Goal: Task Accomplishment & Management: Complete application form

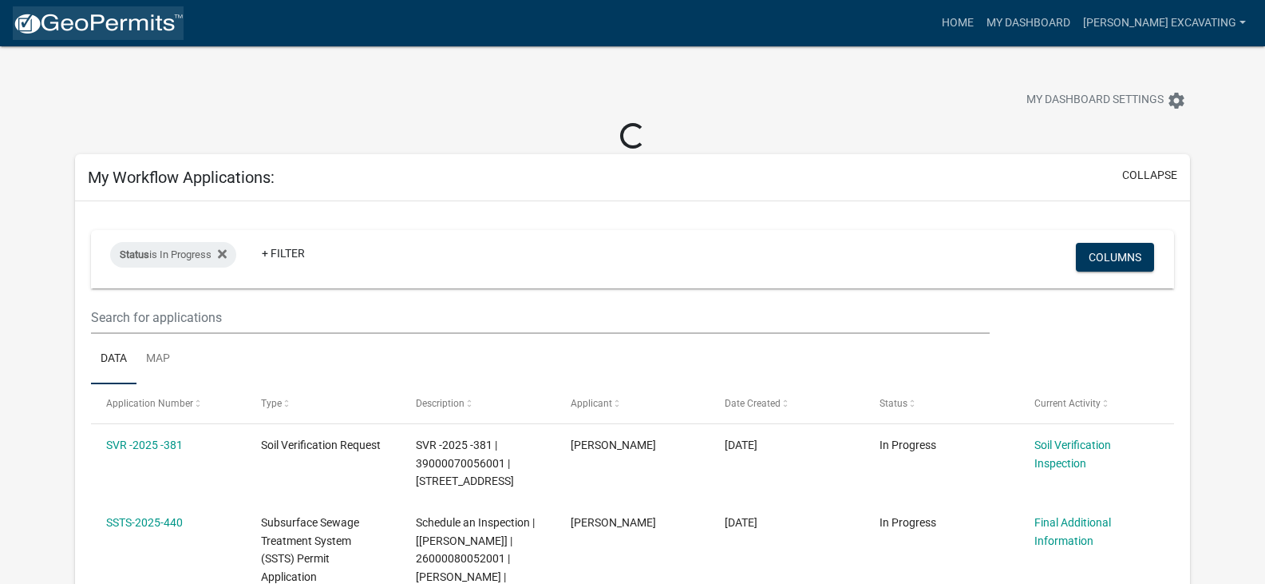
click at [24, 28] on img at bounding box center [98, 24] width 171 height 24
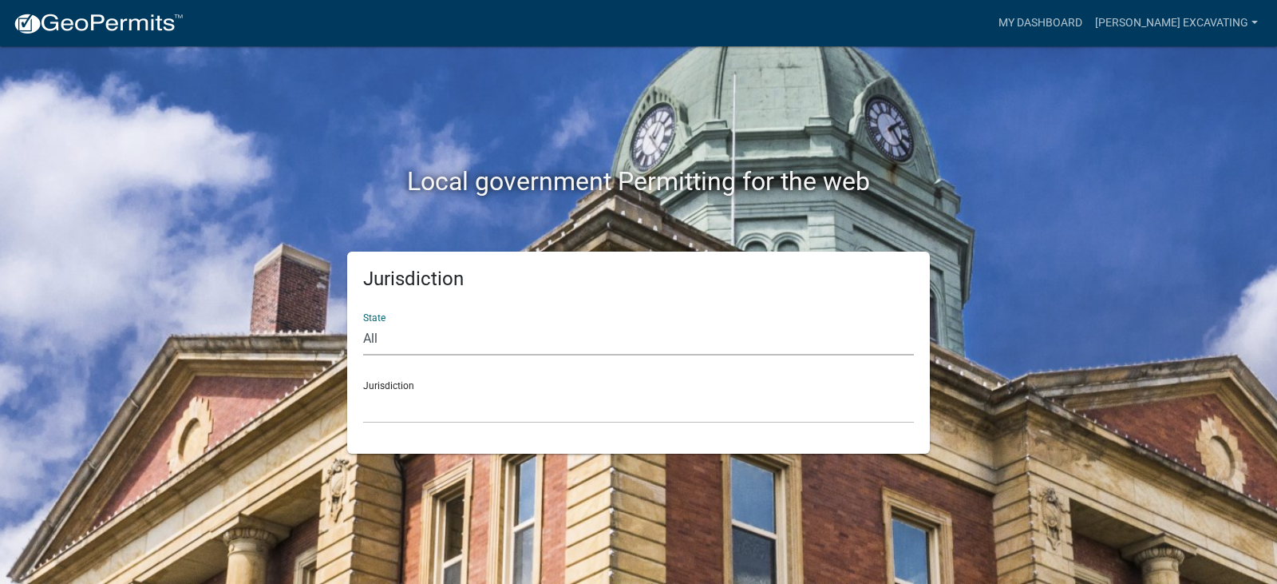
click at [401, 340] on select "All [US_STATE] [US_STATE] [US_STATE] [US_STATE] [US_STATE] [US_STATE] [US_STATE…" at bounding box center [638, 339] width 551 height 33
select select "[US_STATE]"
click at [363, 323] on select "All [US_STATE] [US_STATE] [US_STATE] [US_STATE] [US_STATE] [US_STATE] [US_STATE…" at bounding box center [638, 339] width 551 height 33
click at [441, 397] on select "[GEOGRAPHIC_DATA], [US_STATE] [GEOGRAPHIC_DATA], [US_STATE] [GEOGRAPHIC_DATA], …" at bounding box center [638, 406] width 551 height 33
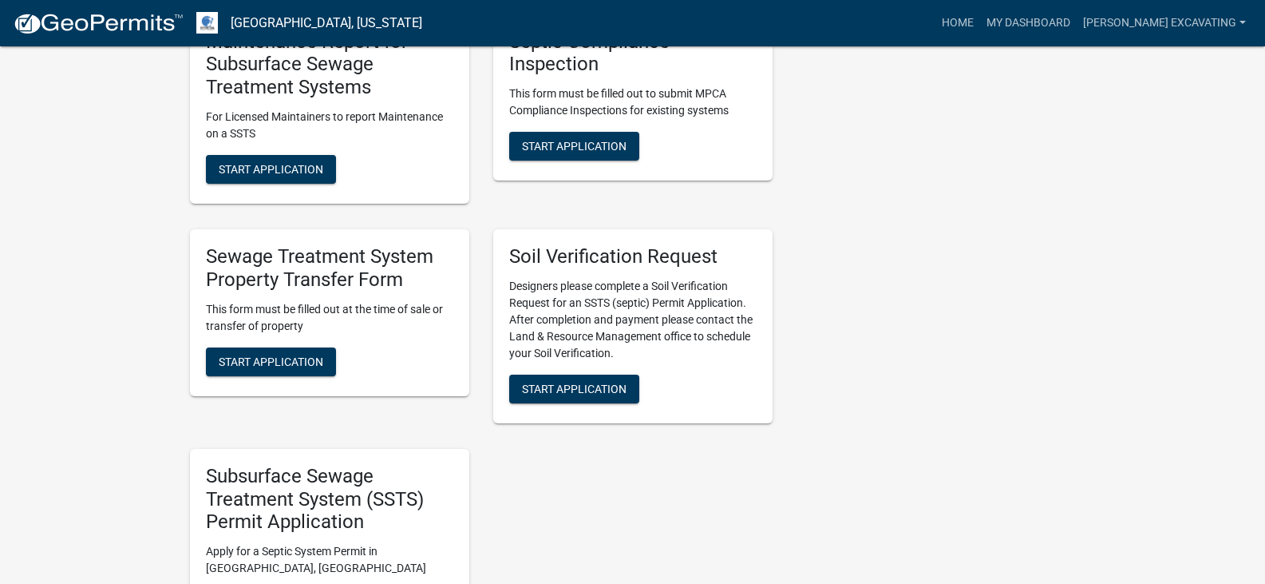
scroll to position [1262, 0]
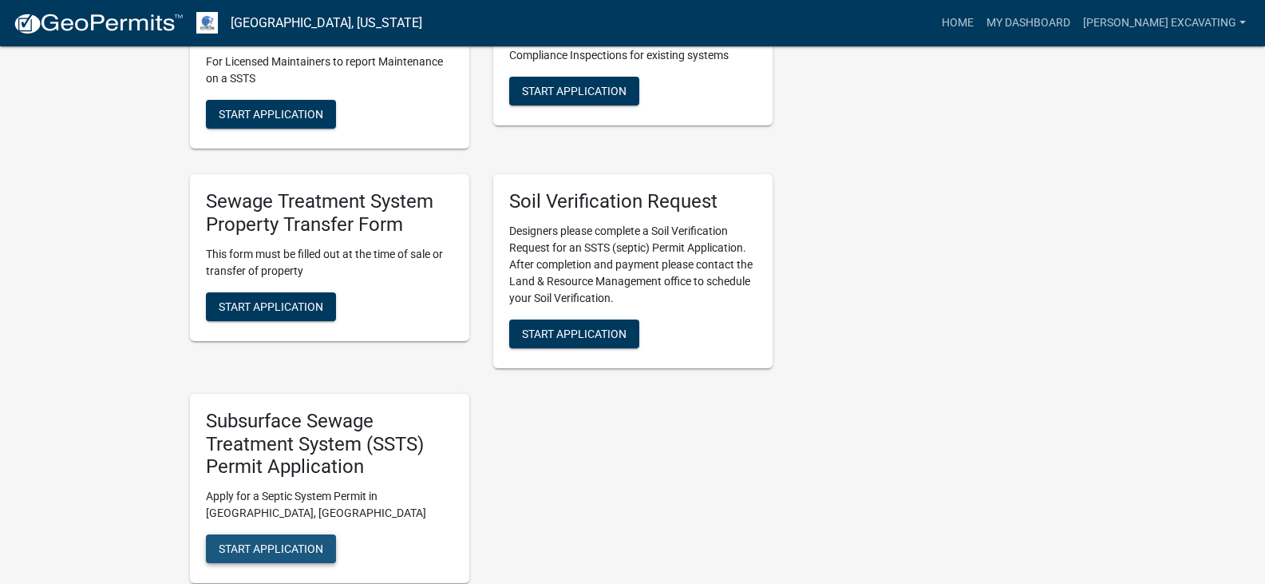
click at [304, 542] on span "Start Application" at bounding box center [271, 548] width 105 height 13
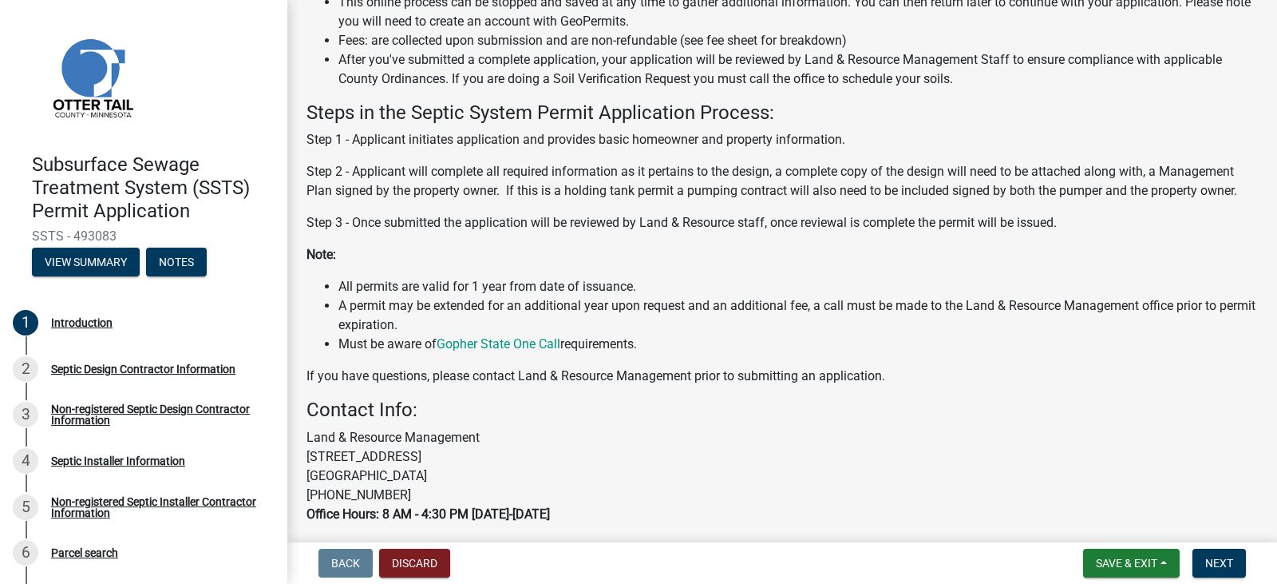
scroll to position [366, 0]
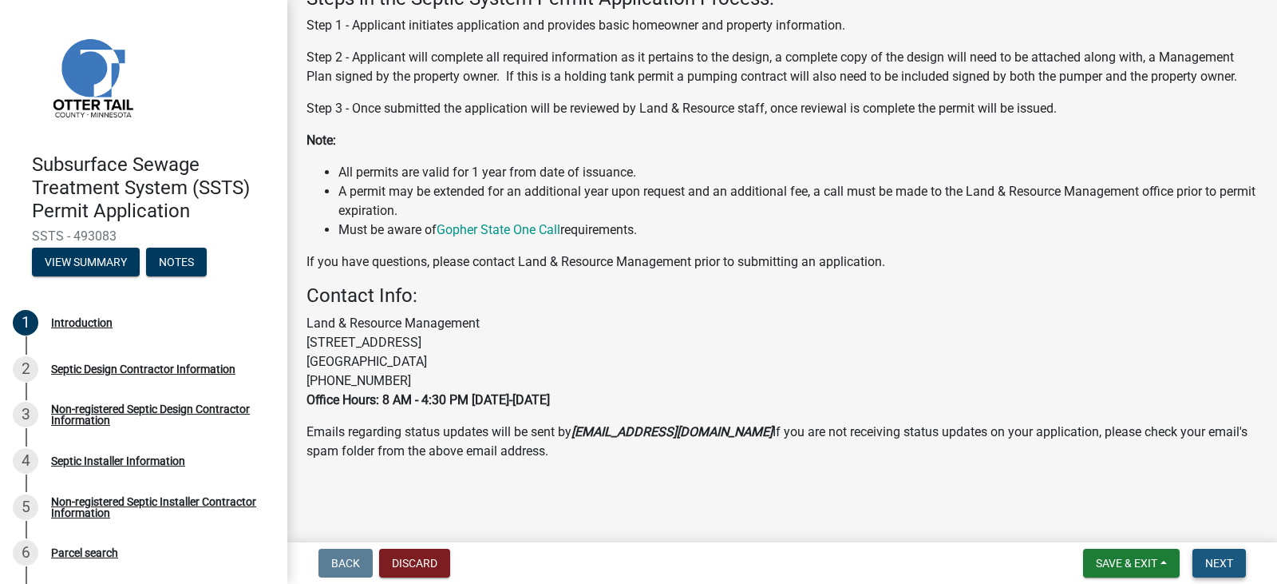
click at [1223, 566] on span "Next" at bounding box center [1219, 562] width 28 height 13
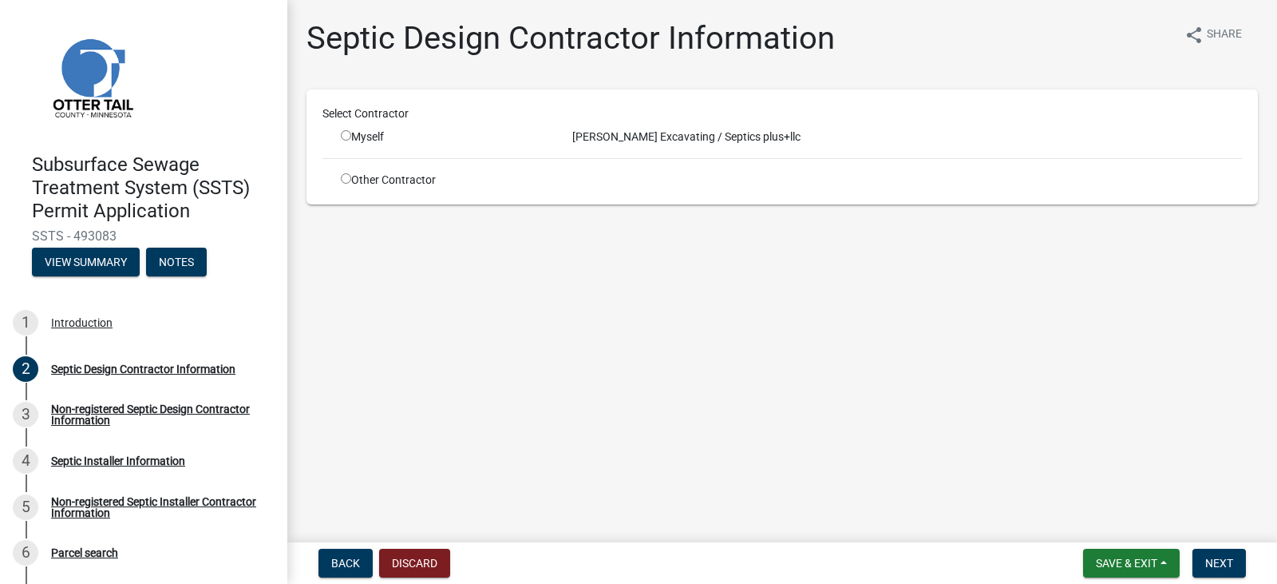
click at [347, 133] on input "radio" at bounding box center [346, 135] width 10 height 10
radio input "true"
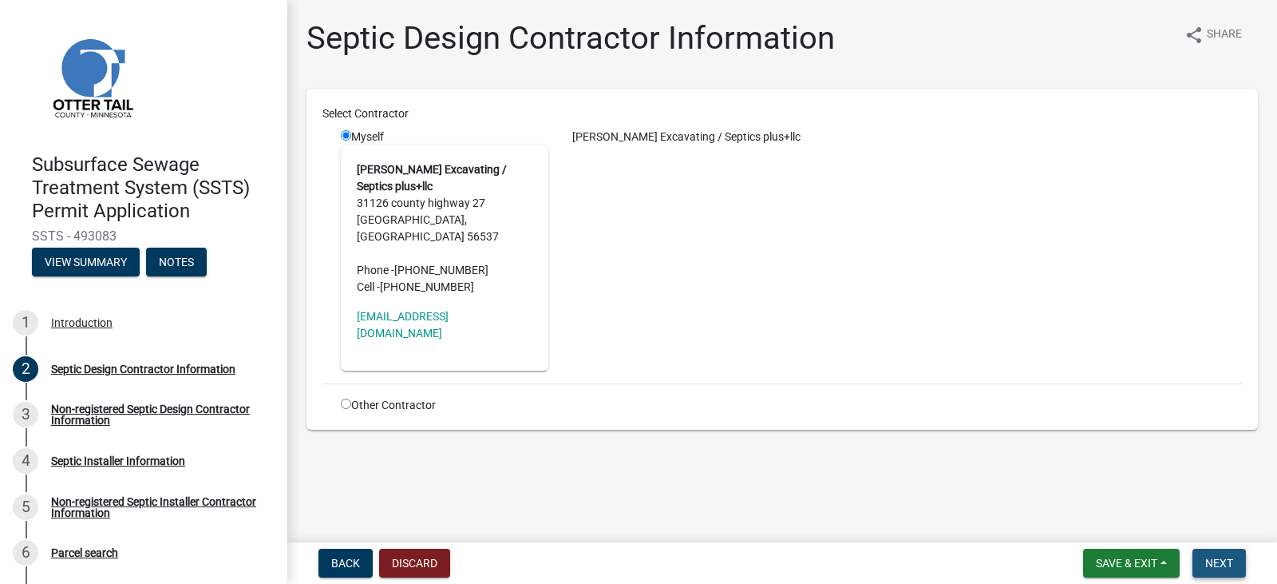
click at [1226, 565] on span "Next" at bounding box center [1219, 562] width 28 height 13
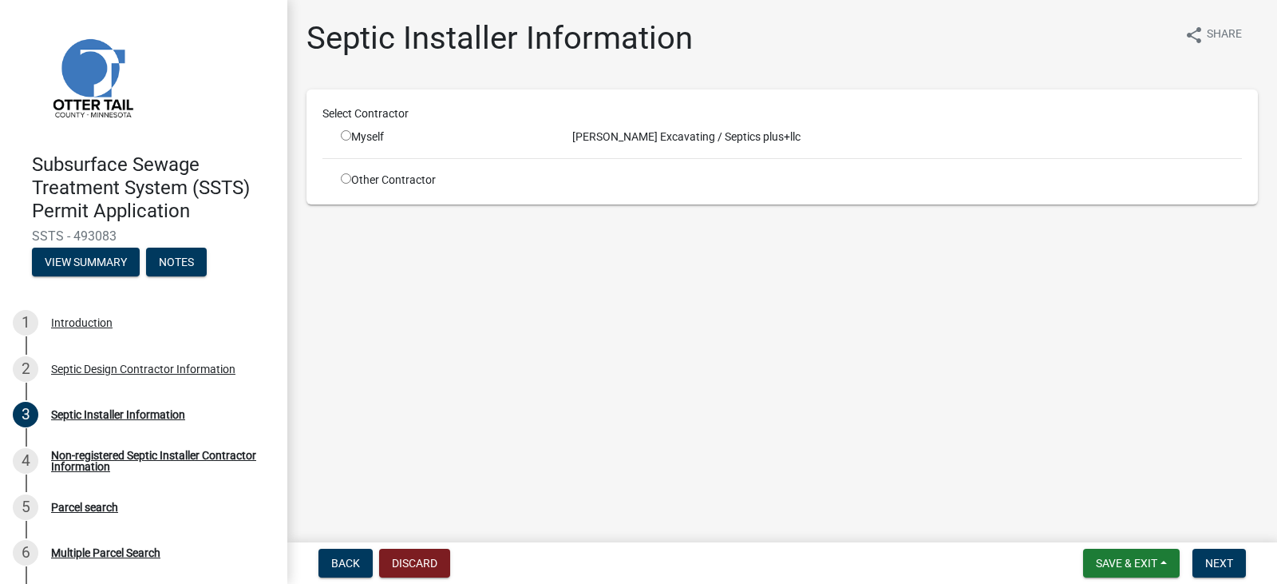
click at [346, 136] on input "radio" at bounding box center [346, 135] width 10 height 10
radio input "true"
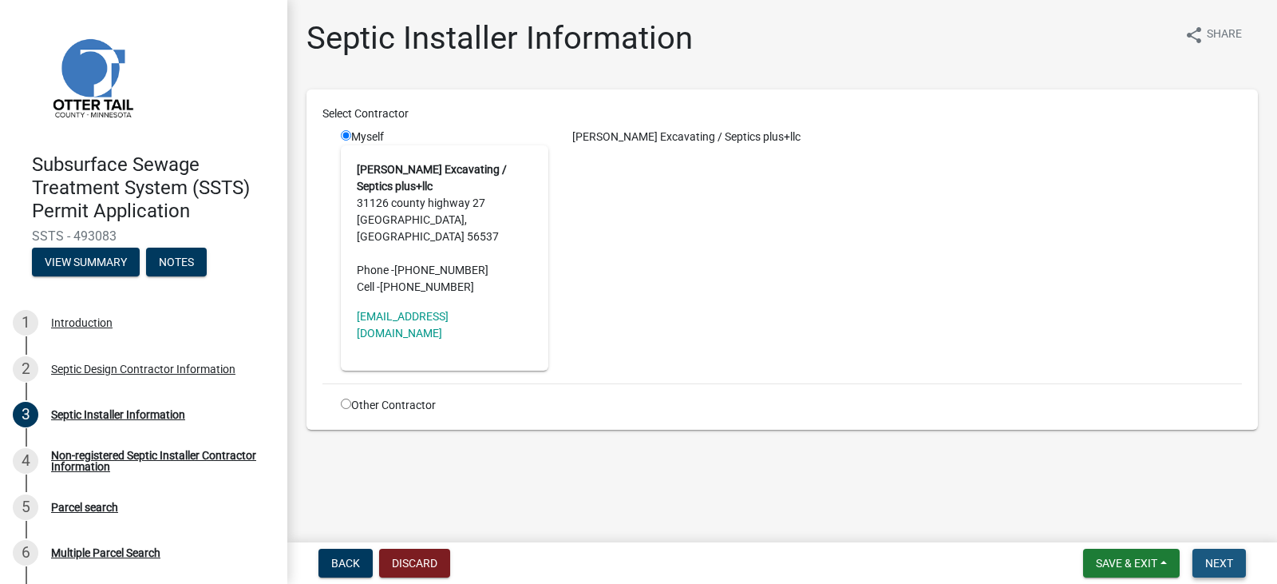
click at [1227, 564] on span "Next" at bounding box center [1219, 562] width 28 height 13
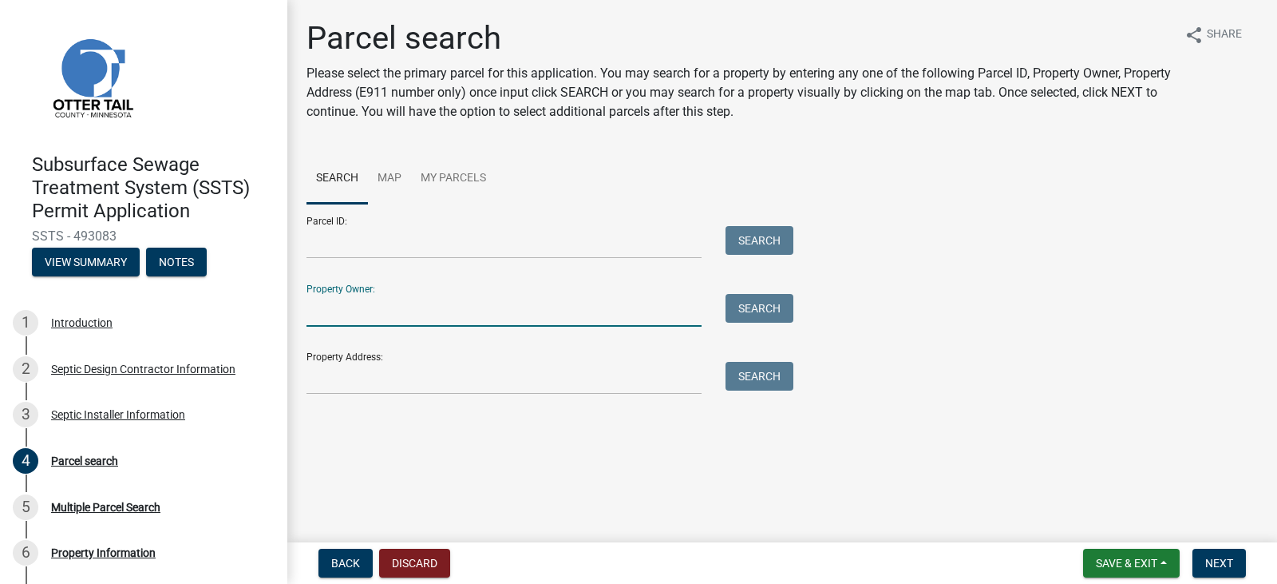
click at [328, 315] on input "Property Owner:" at bounding box center [504, 310] width 395 height 33
click at [762, 297] on button "Search" at bounding box center [760, 308] width 68 height 29
click at [372, 308] on input "29816" at bounding box center [504, 310] width 395 height 33
type input "[STREET_ADDRESS]"
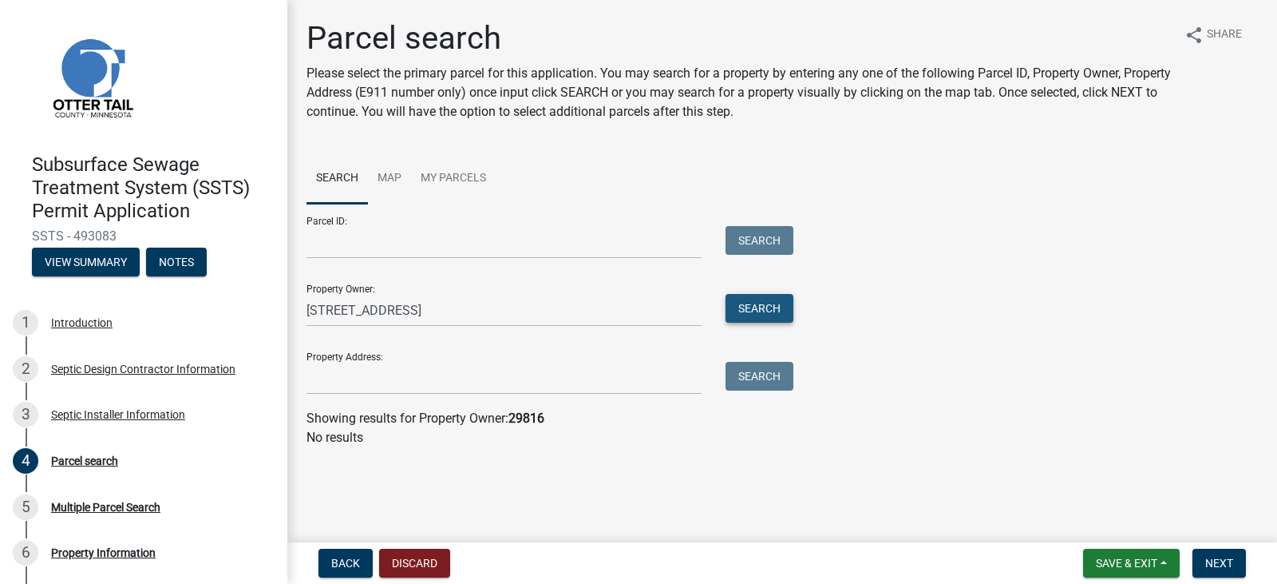
click at [786, 307] on button "Search" at bounding box center [760, 308] width 68 height 29
drag, startPoint x: 307, startPoint y: 308, endPoint x: 469, endPoint y: 314, distance: 162.2
click at [469, 314] on input "[STREET_ADDRESS]" at bounding box center [504, 310] width 395 height 33
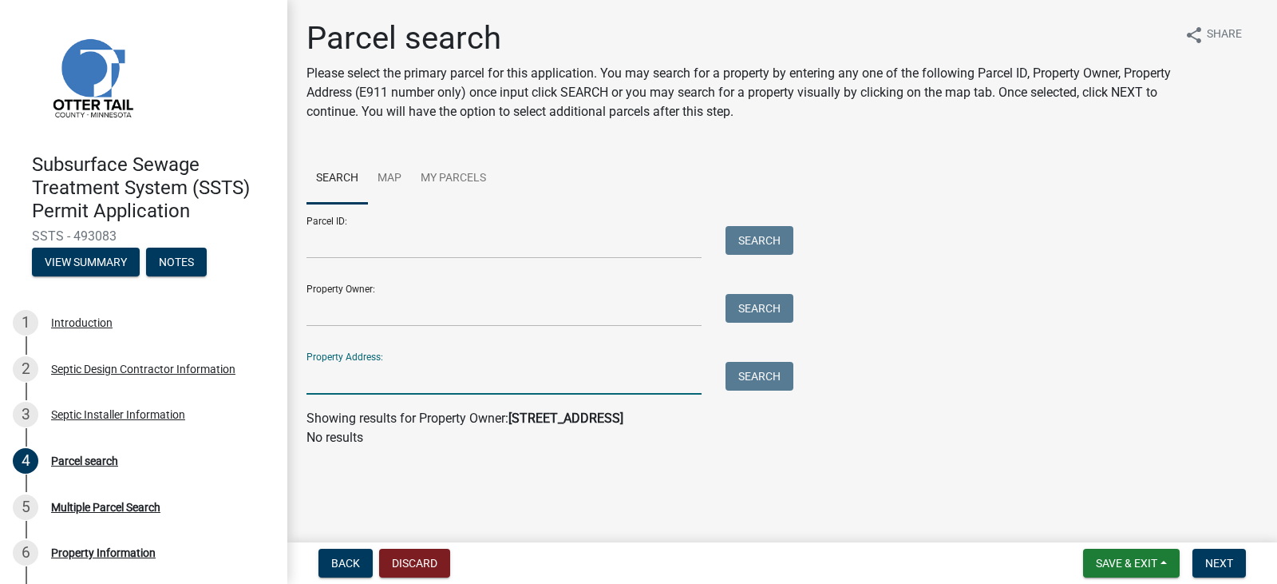
click at [351, 383] on input "Property Address:" at bounding box center [504, 378] width 395 height 33
paste input "[STREET_ADDRESS]"
click at [771, 379] on button "Search" at bounding box center [760, 376] width 68 height 29
click at [474, 381] on input "[STREET_ADDRESS]" at bounding box center [504, 378] width 395 height 33
type input "29816"
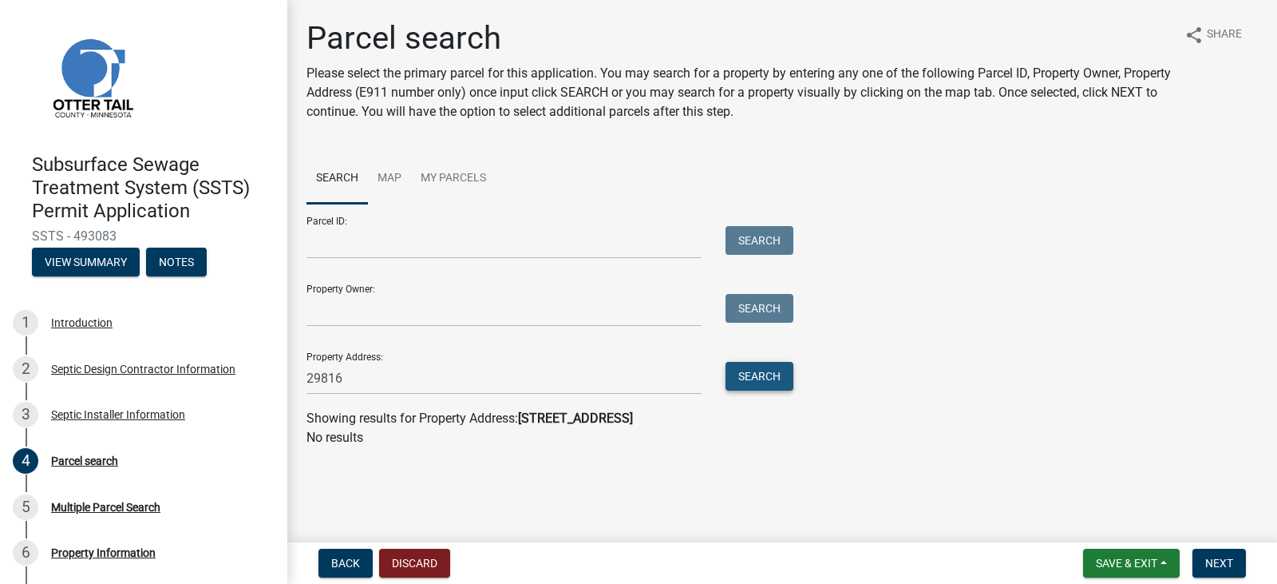
click at [752, 381] on button "Search" at bounding box center [760, 376] width 68 height 29
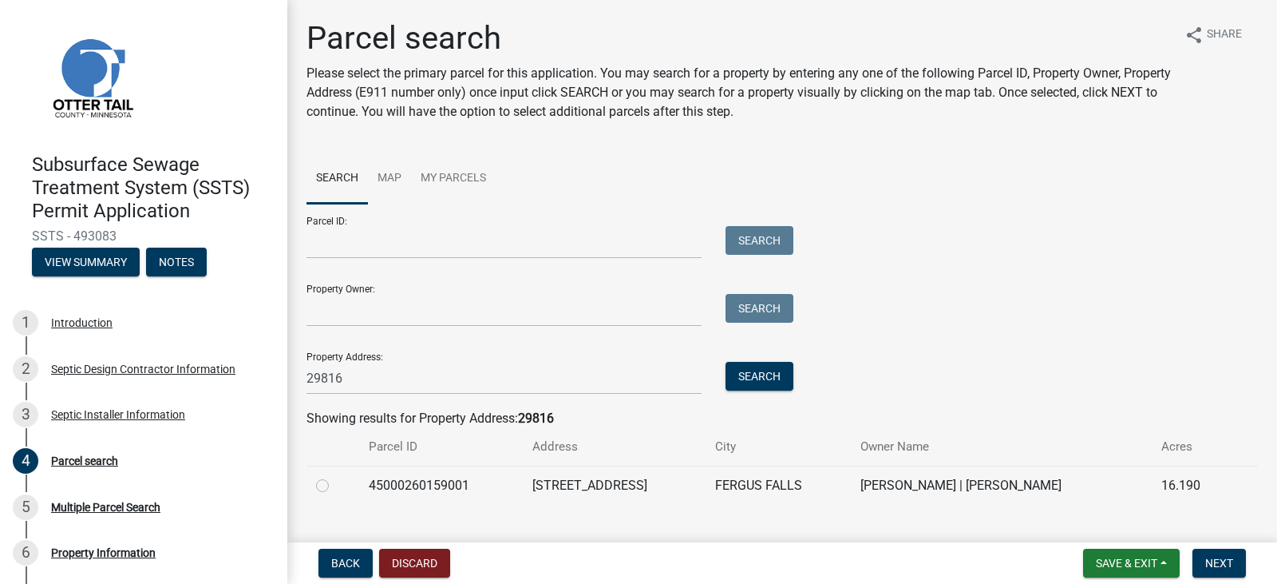
click at [335, 476] on label at bounding box center [335, 476] width 0 height 0
click at [335, 486] on input "radio" at bounding box center [340, 481] width 10 height 10
radio input "true"
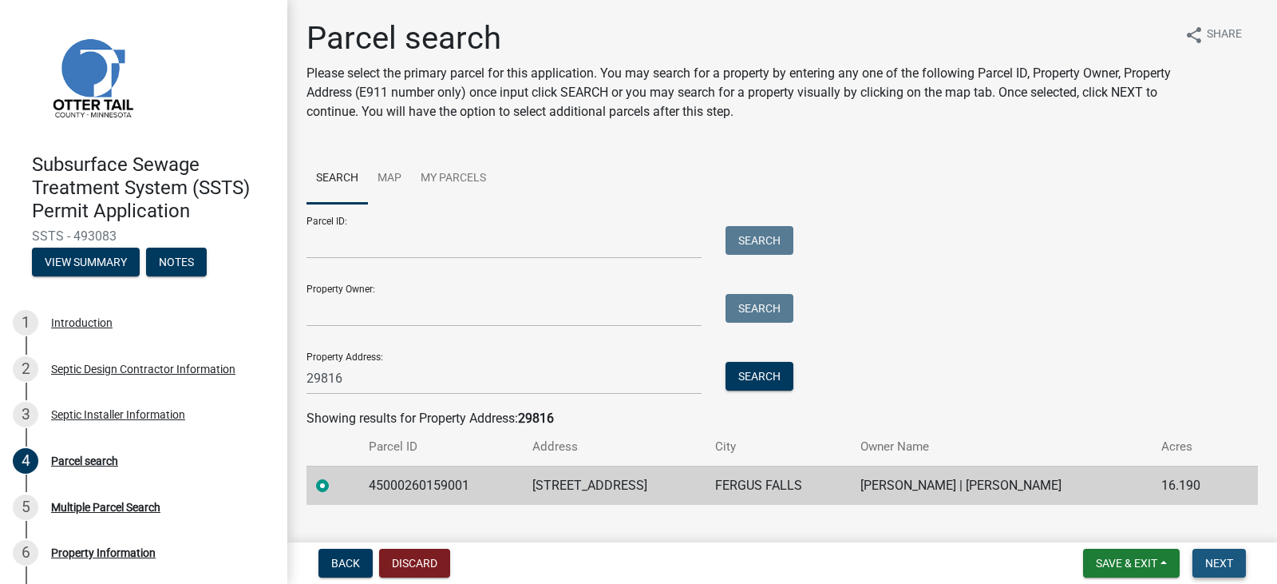
click at [1231, 560] on span "Next" at bounding box center [1219, 562] width 28 height 13
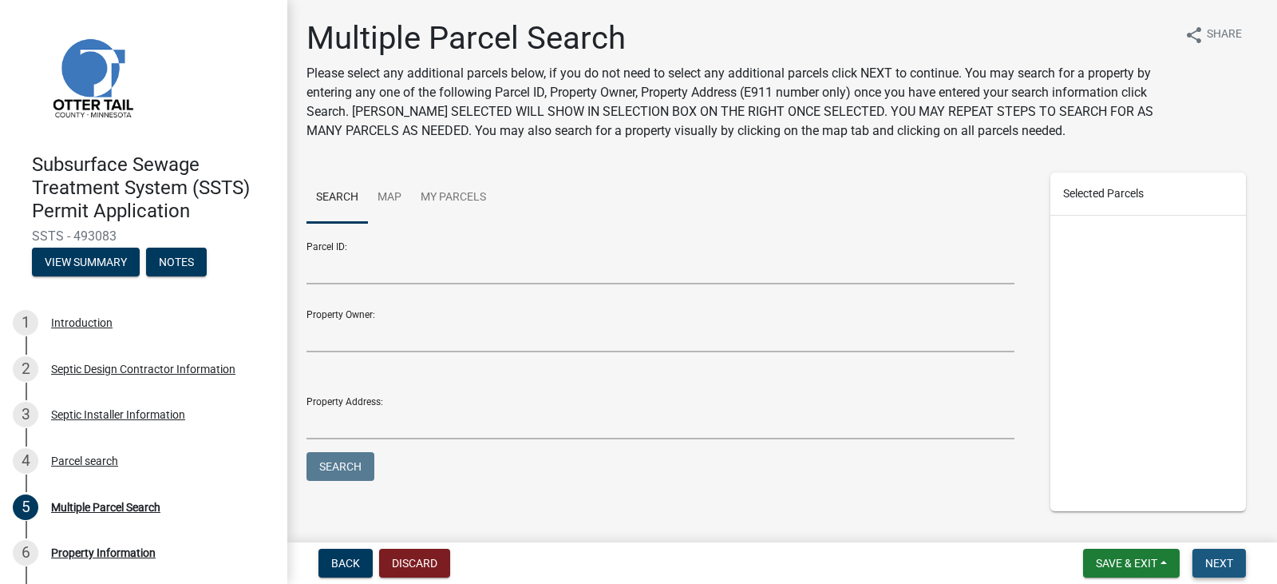
click at [1231, 560] on span "Next" at bounding box center [1219, 562] width 28 height 13
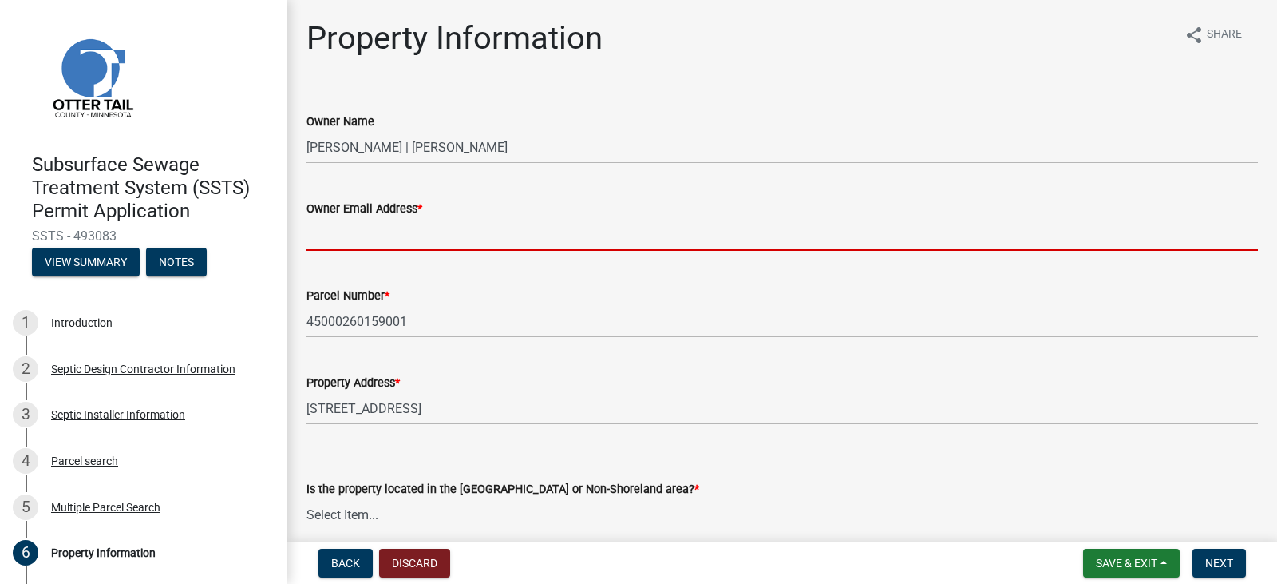
click at [356, 242] on input "Owner Email Address *" at bounding box center [783, 234] width 952 height 33
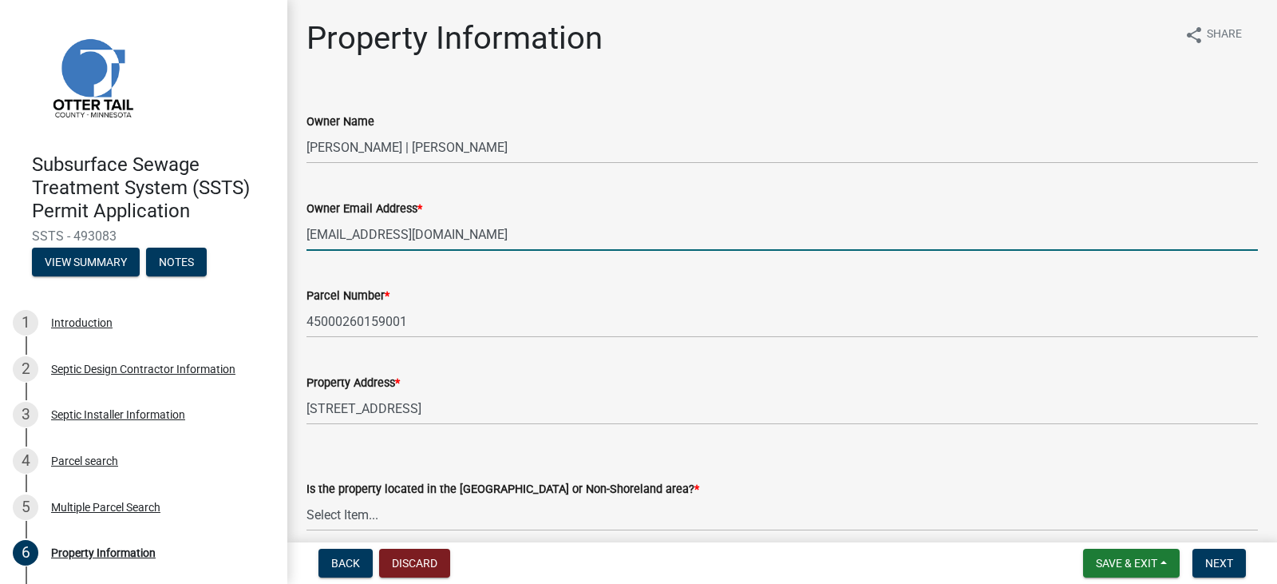
scroll to position [72, 0]
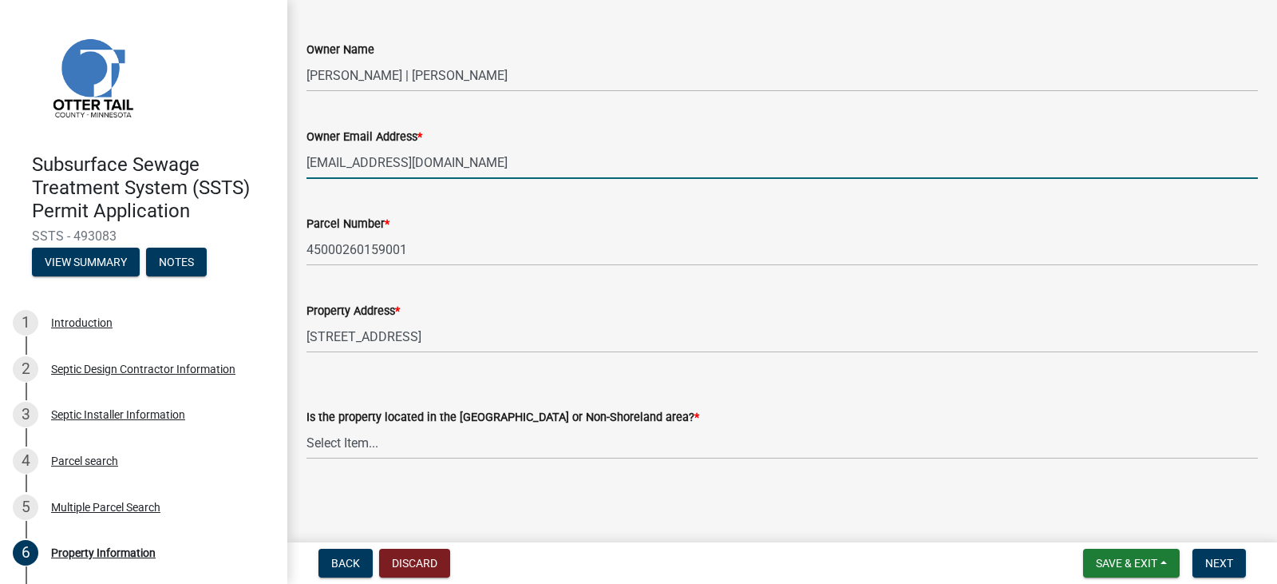
type input "[EMAIL_ADDRESS][DOMAIN_NAME]"
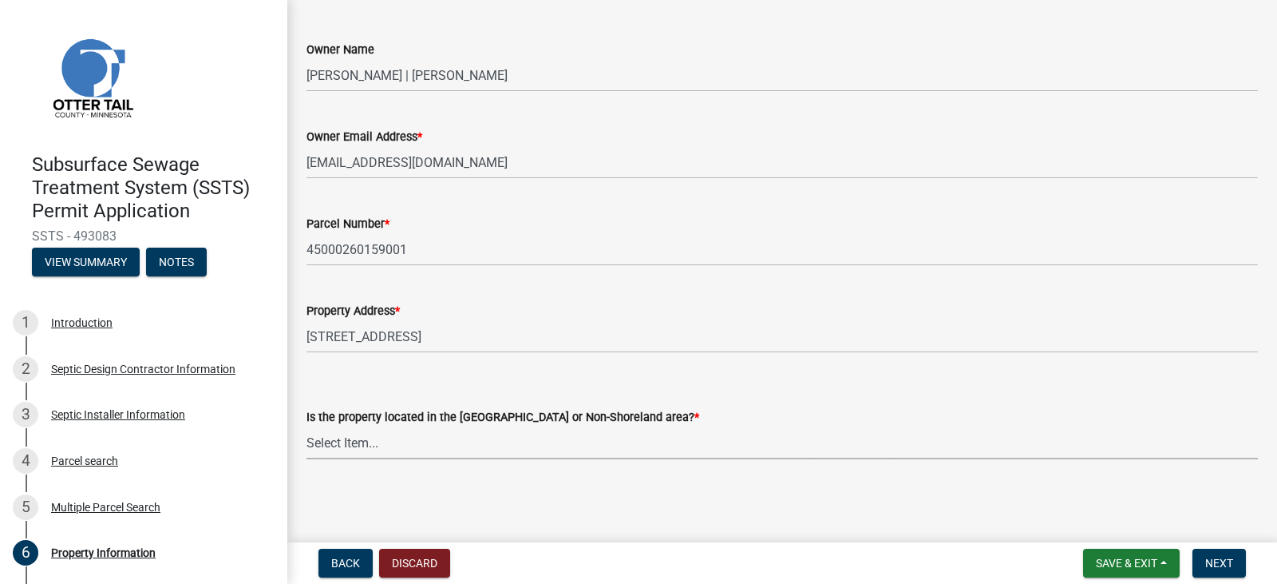
click at [505, 444] on select "Select Item... Shoreland Non-Shoreland" at bounding box center [783, 442] width 952 height 33
click at [307, 426] on select "Select Item... Shoreland Non-Shoreland" at bounding box center [783, 442] width 952 height 33
select select "5ed11e82-653f-4fcc-a472-8d95af57556c"
click at [1237, 564] on button "Next" at bounding box center [1219, 562] width 53 height 29
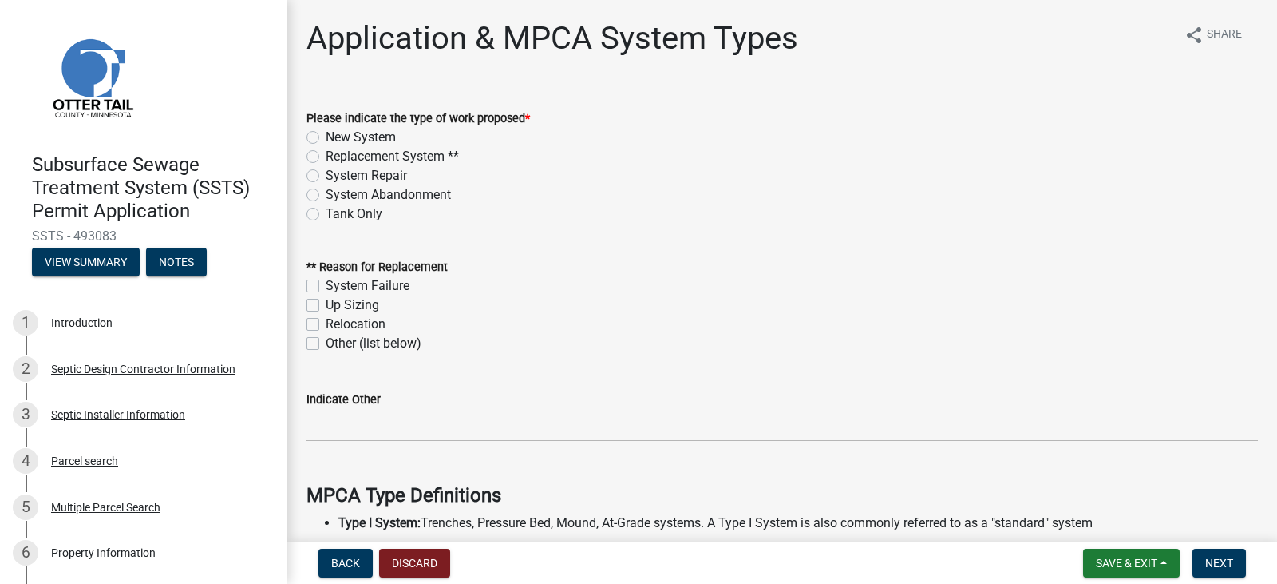
click at [326, 210] on label "Tank Only" at bounding box center [354, 213] width 57 height 19
click at [326, 210] on input "Tank Only" at bounding box center [331, 209] width 10 height 10
radio input "true"
click at [1230, 565] on span "Next" at bounding box center [1219, 562] width 28 height 13
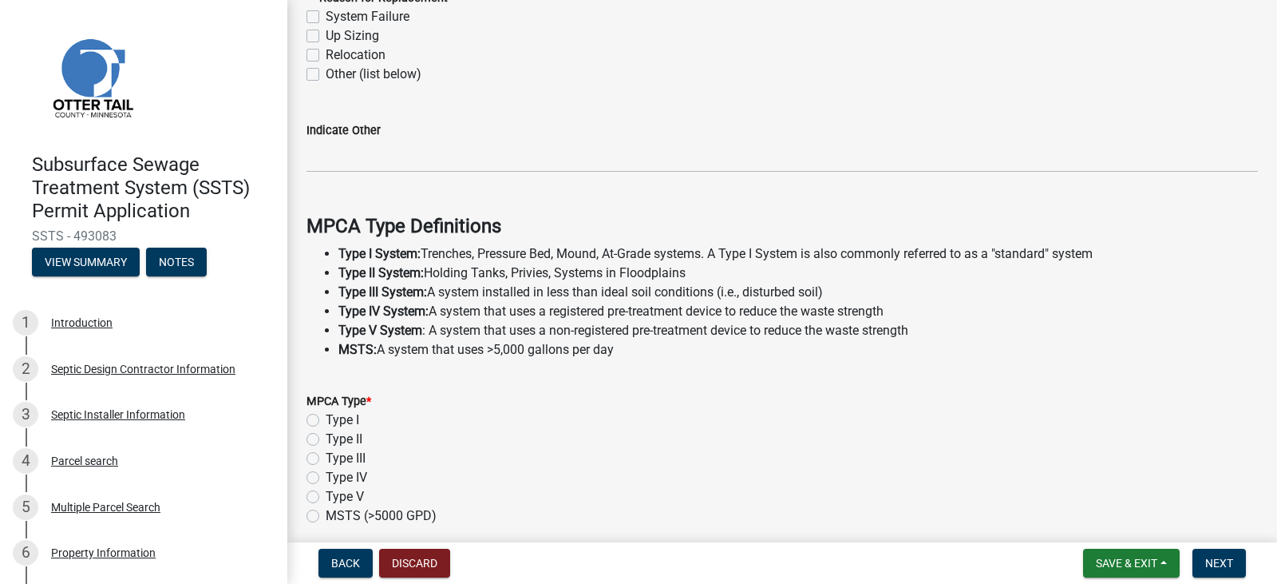
scroll to position [281, 0]
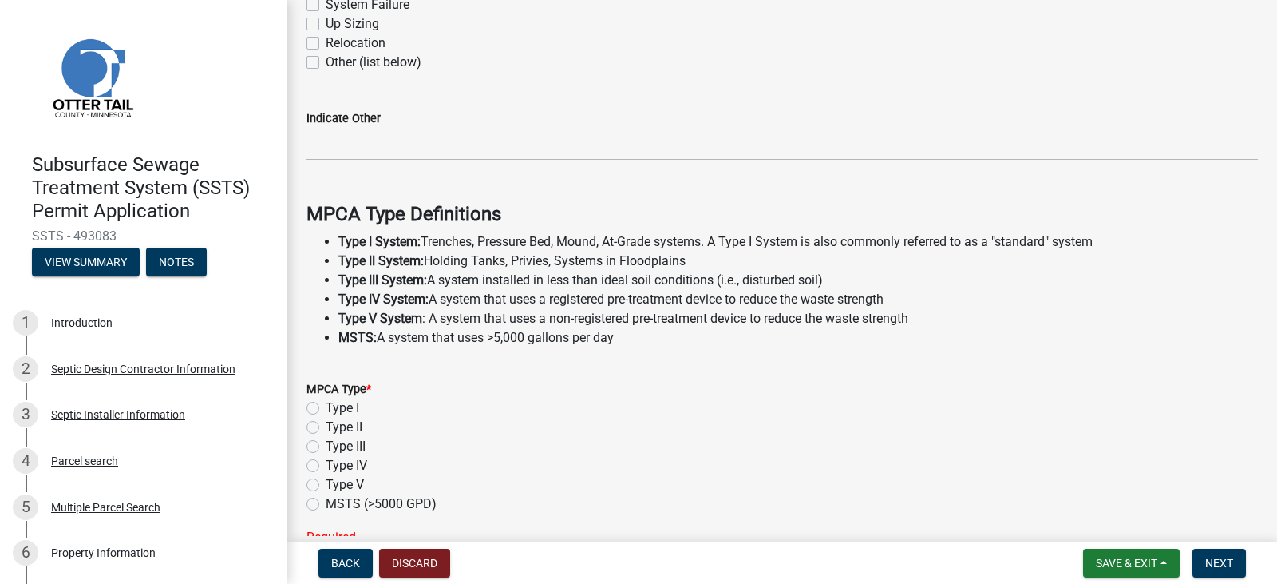
click at [326, 427] on label "Type II" at bounding box center [344, 427] width 37 height 19
click at [326, 427] on input "Type II" at bounding box center [331, 423] width 10 height 10
radio input "true"
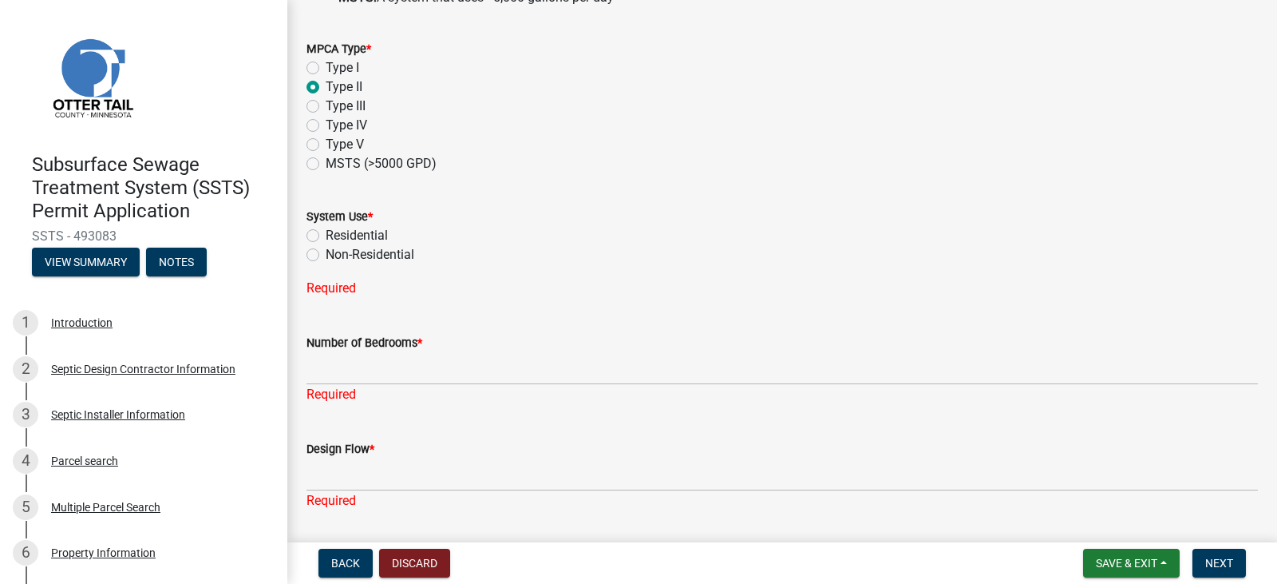
scroll to position [635, 0]
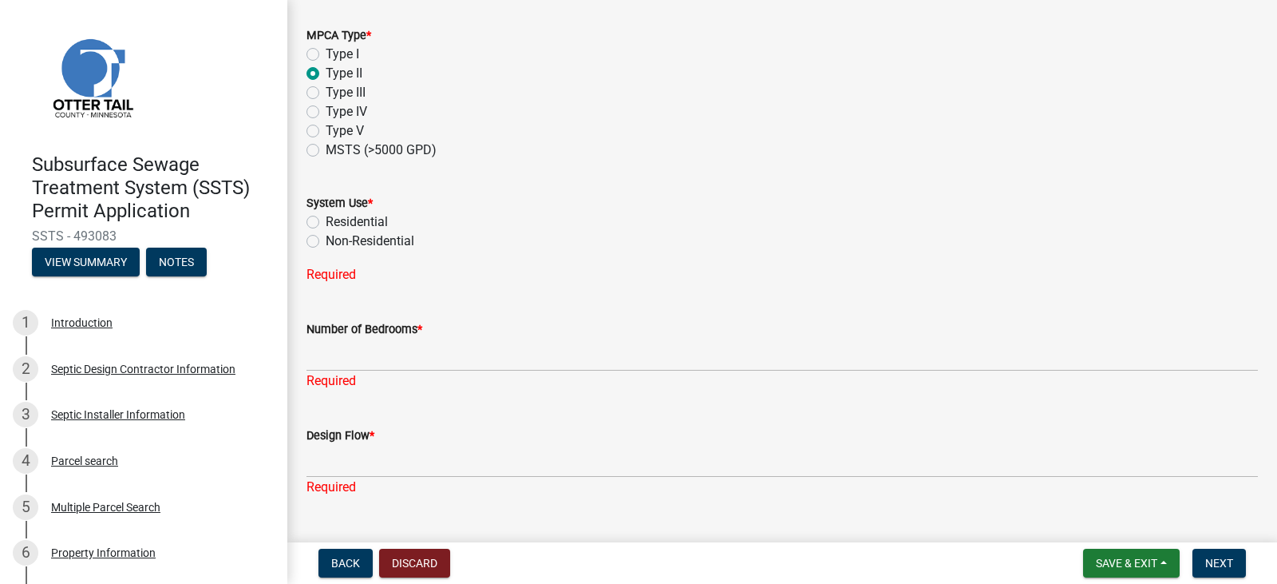
click at [326, 223] on label "Residential" at bounding box center [357, 221] width 62 height 19
click at [326, 223] on input "Residential" at bounding box center [331, 217] width 10 height 10
radio input "true"
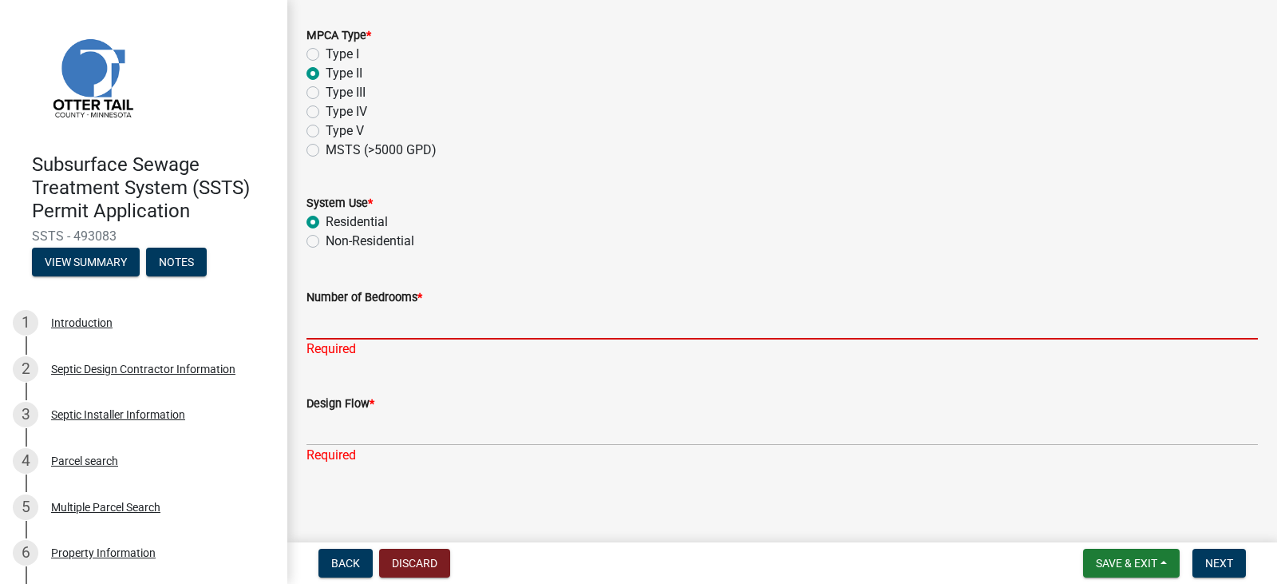
click at [354, 334] on input "Number of Bedrooms *" at bounding box center [783, 323] width 952 height 33
type input "1"
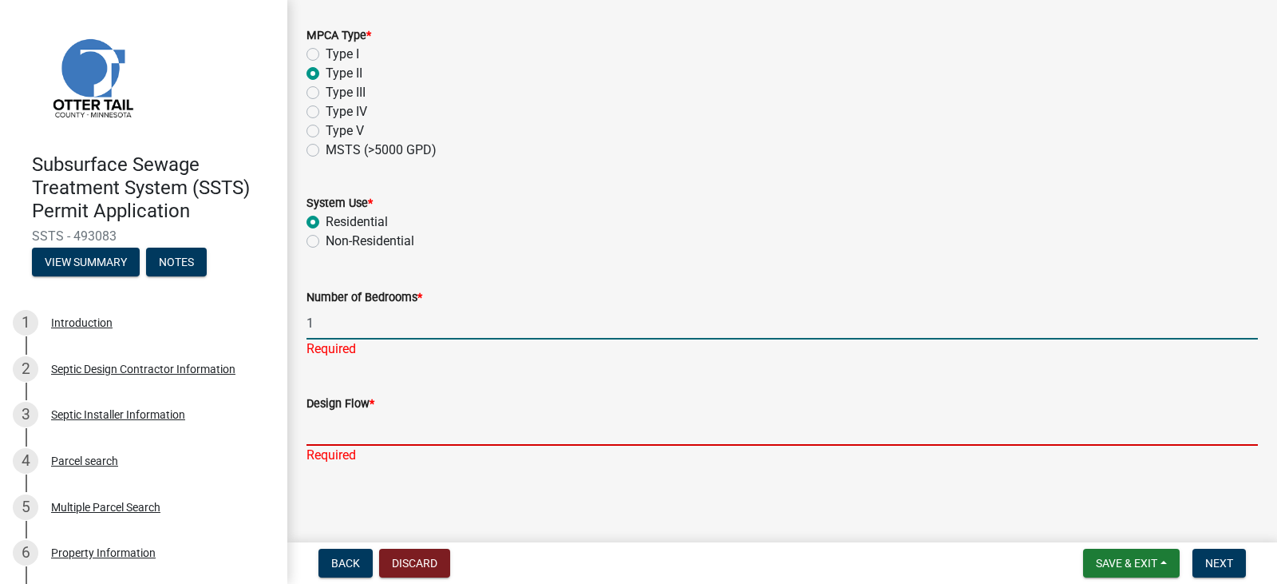
scroll to position [619, 0]
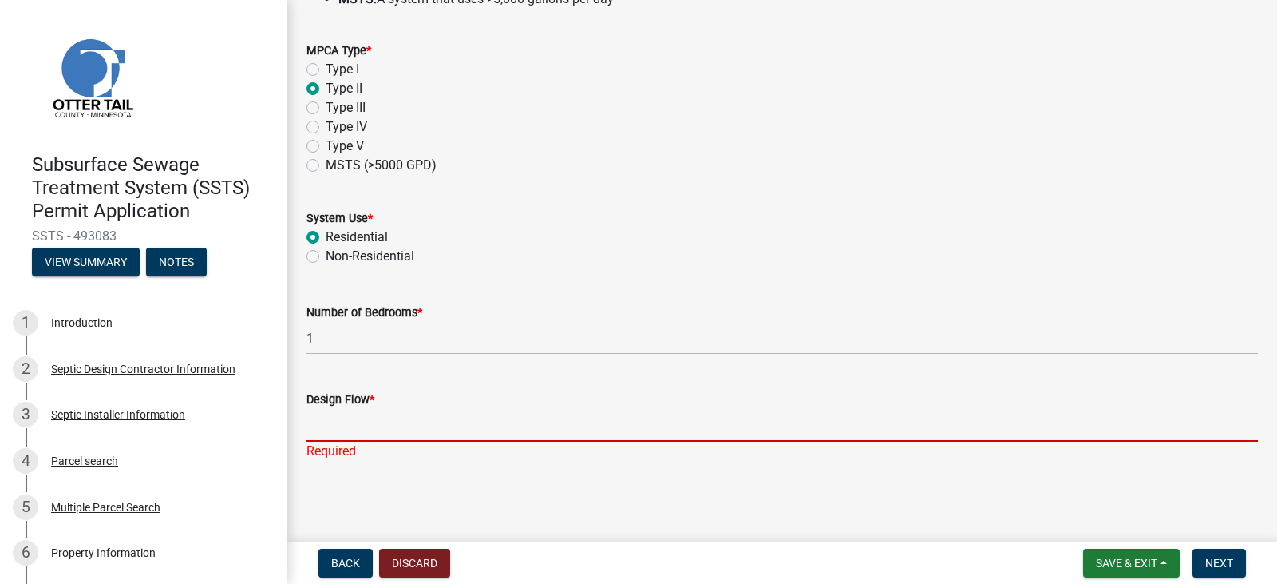
click at [372, 430] on input "Design Flow *" at bounding box center [783, 425] width 952 height 33
type input "150"
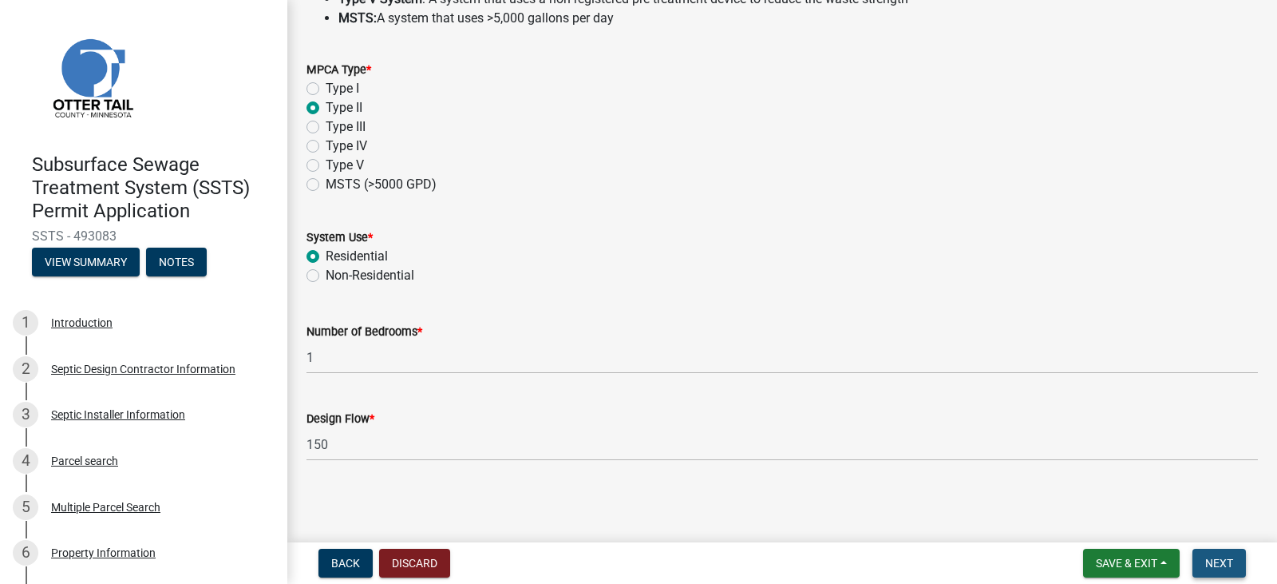
scroll to position [600, 0]
click at [1217, 564] on span "Next" at bounding box center [1219, 562] width 28 height 13
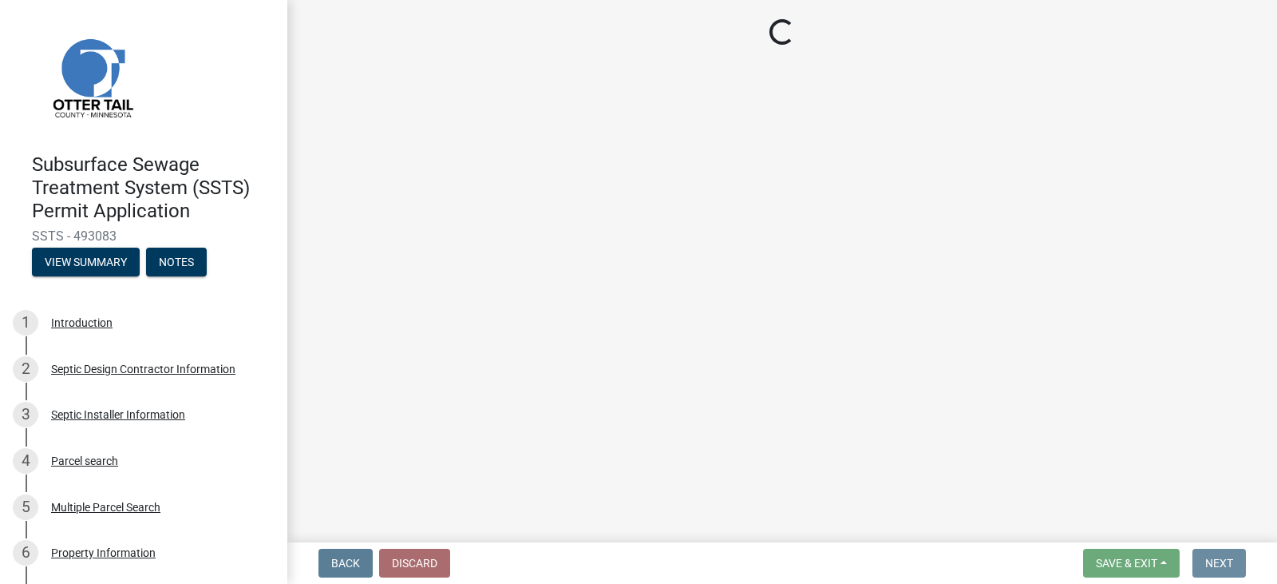
scroll to position [0, 0]
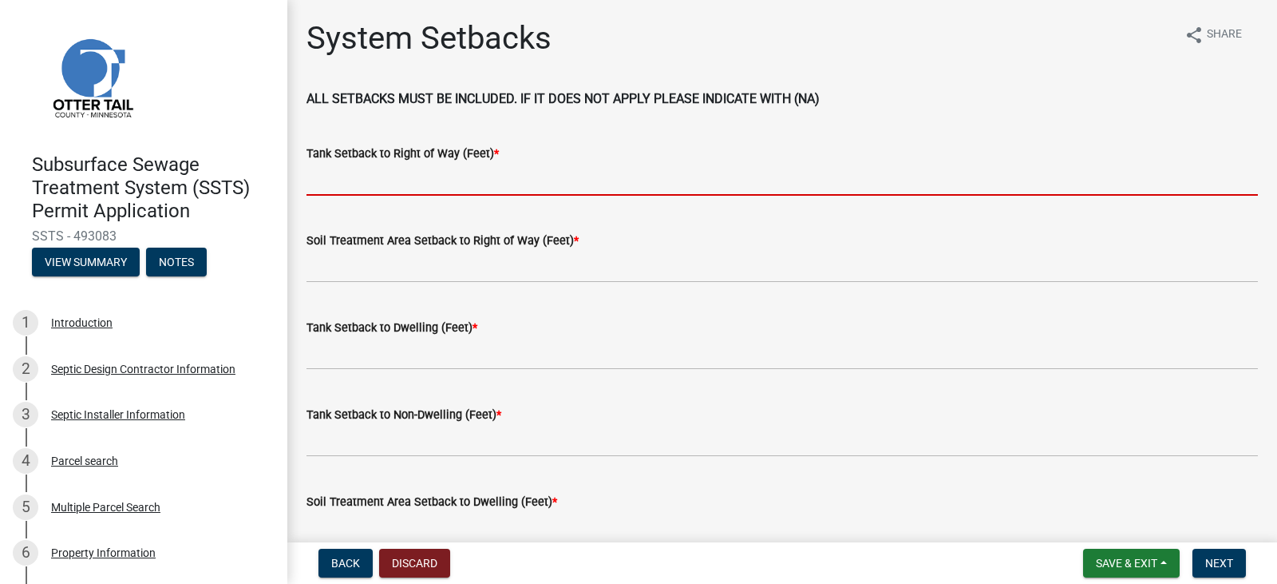
click at [403, 180] on input "Tank Setback to Right of Way (Feet) *" at bounding box center [783, 179] width 952 height 33
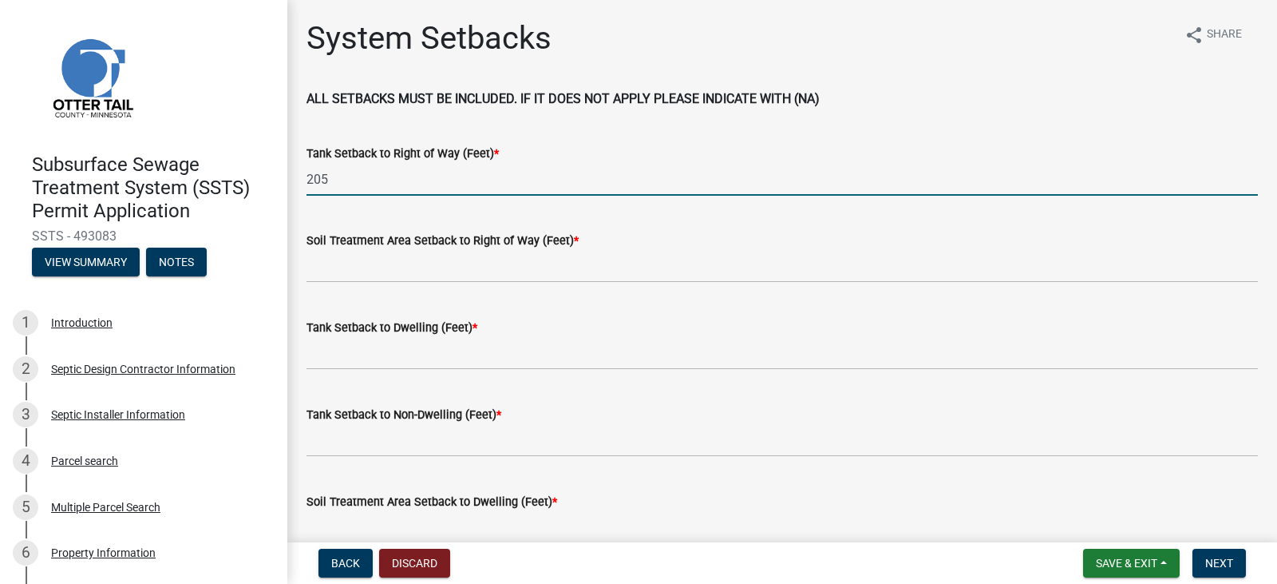
type input "205"
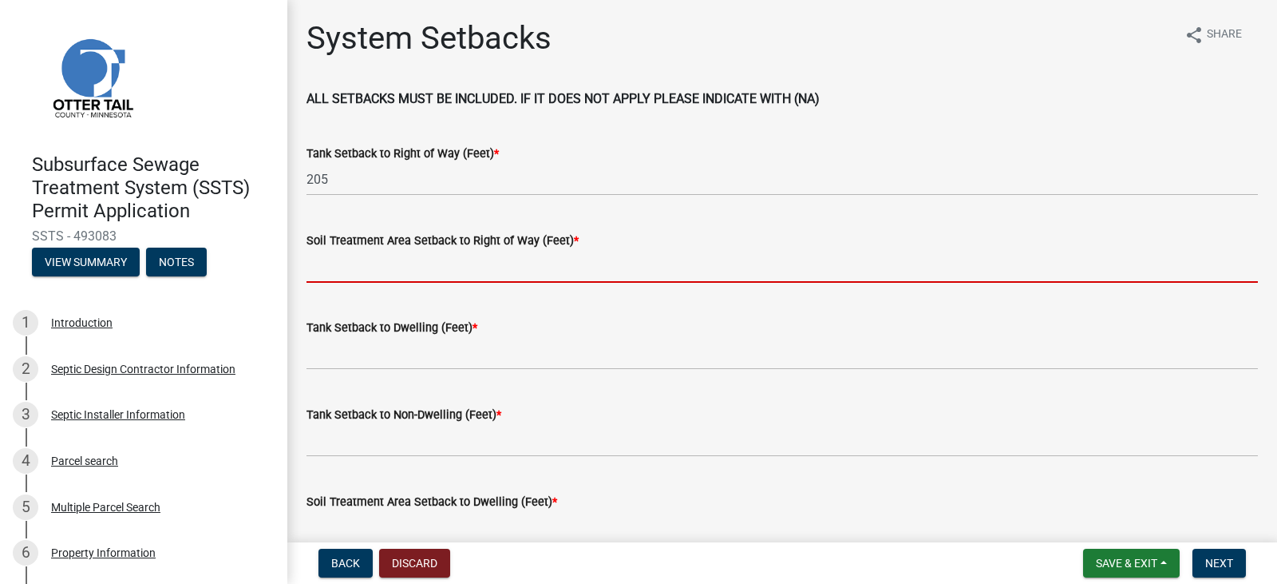
click at [363, 257] on input "Soil Treatment Area Setback to Right of Way (Feet) *" at bounding box center [783, 266] width 952 height 33
type input "na"
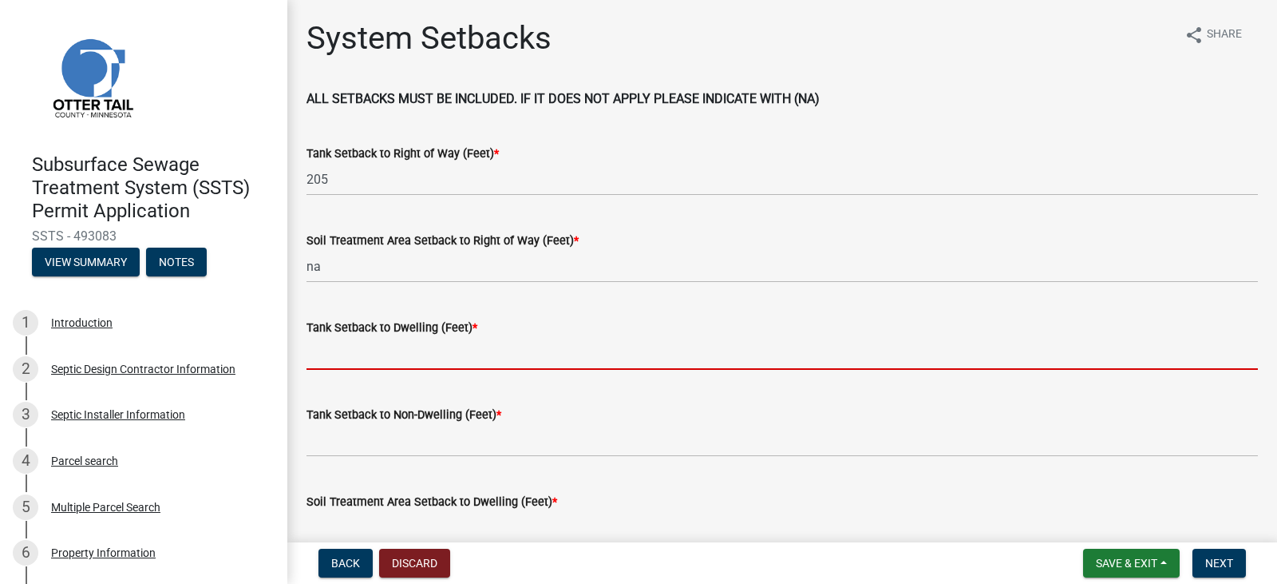
click at [366, 356] on input "Tank Setback to Dwelling (Feet) *" at bounding box center [783, 353] width 952 height 33
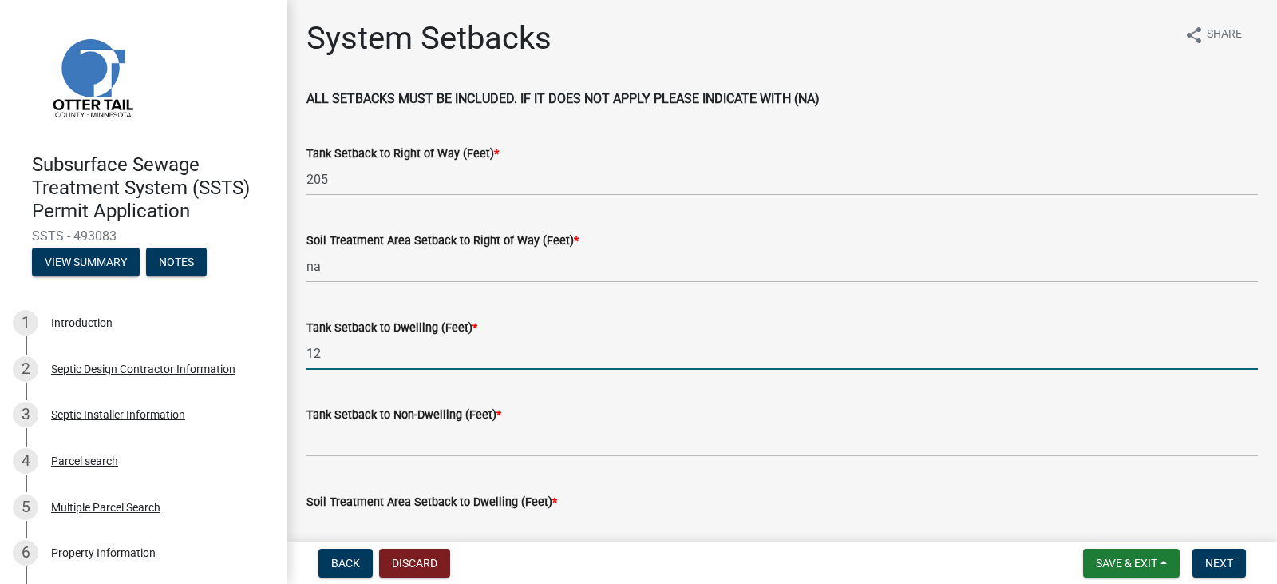
type input "12"
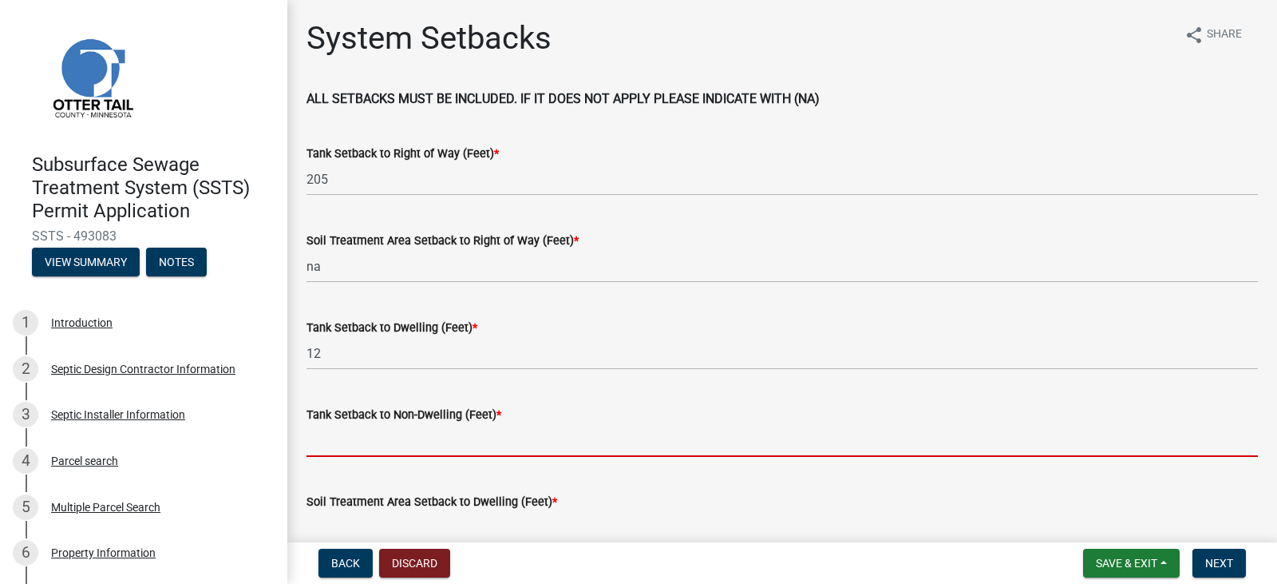
click at [386, 445] on input "Tank Setback to Non-Dwelling (Feet) *" at bounding box center [783, 440] width 952 height 33
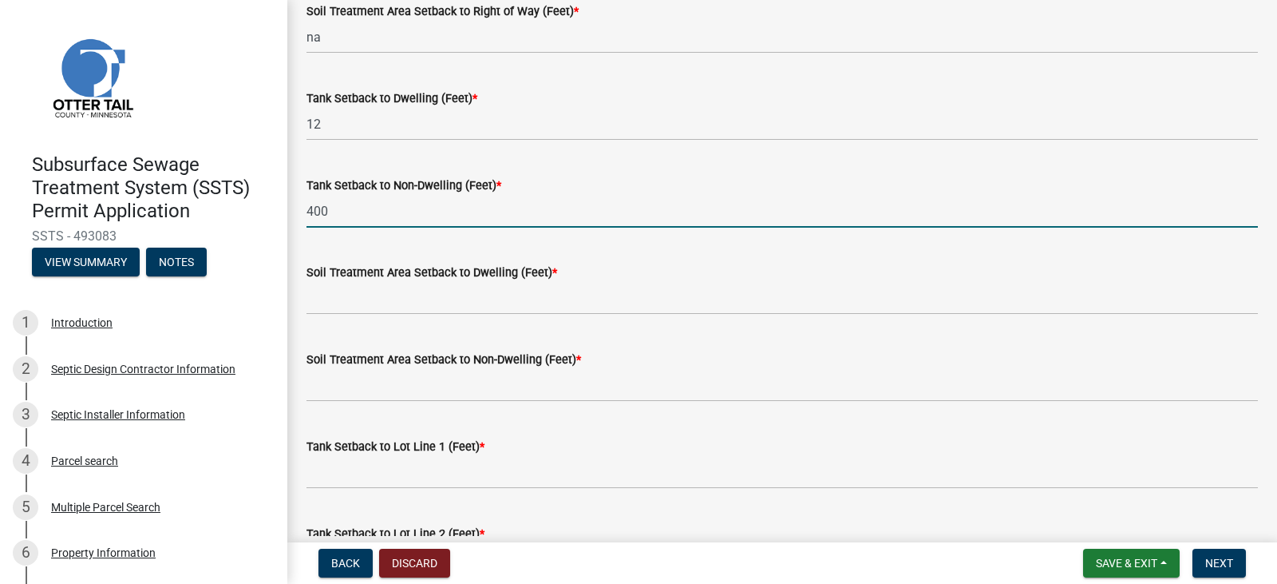
scroll to position [255, 0]
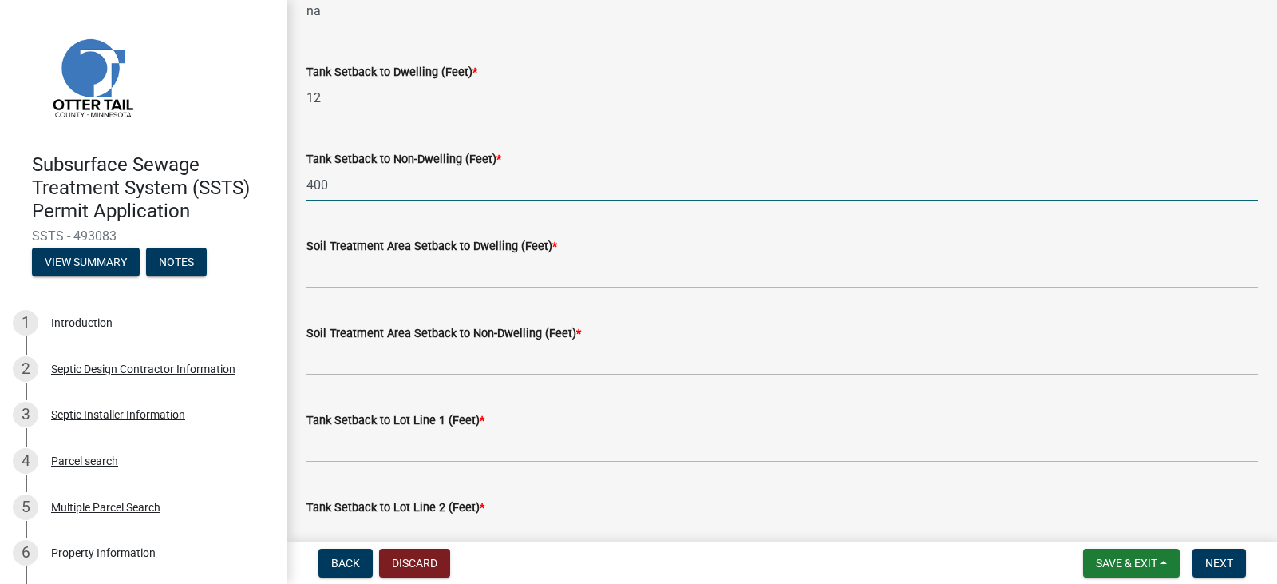
type input "400"
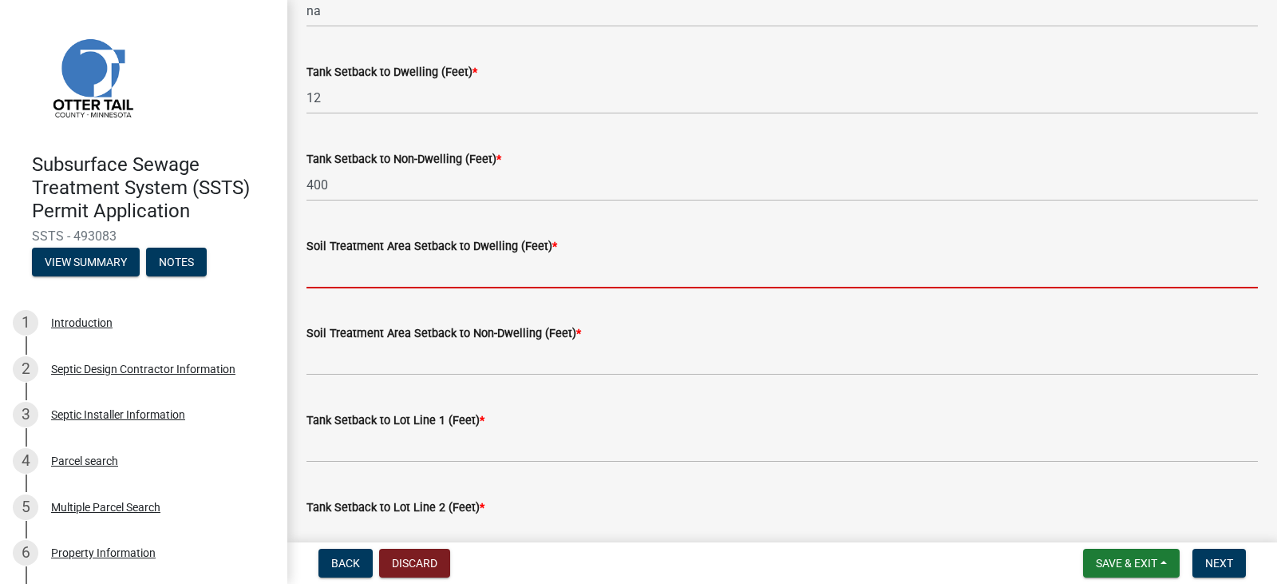
click at [358, 279] on input "Soil Treatment Area Setback to Dwelling (Feet) *" at bounding box center [783, 271] width 952 height 33
type input "na"
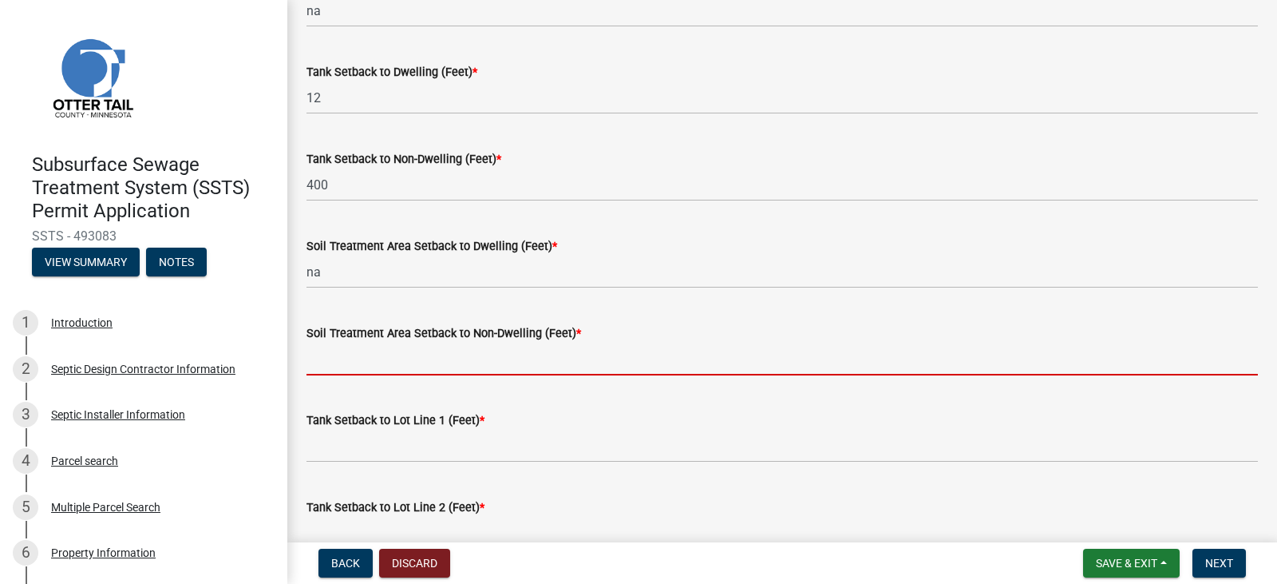
click at [379, 354] on input "Soil Treatment Area Setback to Non-Dwelling (Feet) *" at bounding box center [783, 358] width 952 height 33
type input "na"
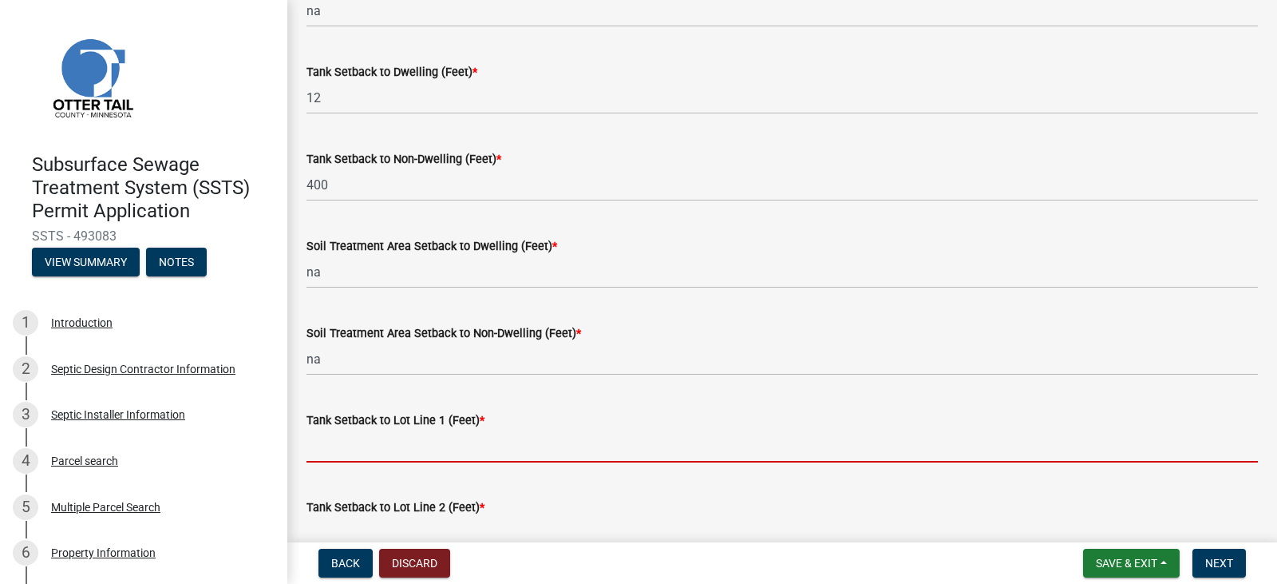
click at [387, 453] on input "Tank Setback to Lot Line 1 (Feet) *" at bounding box center [783, 445] width 952 height 33
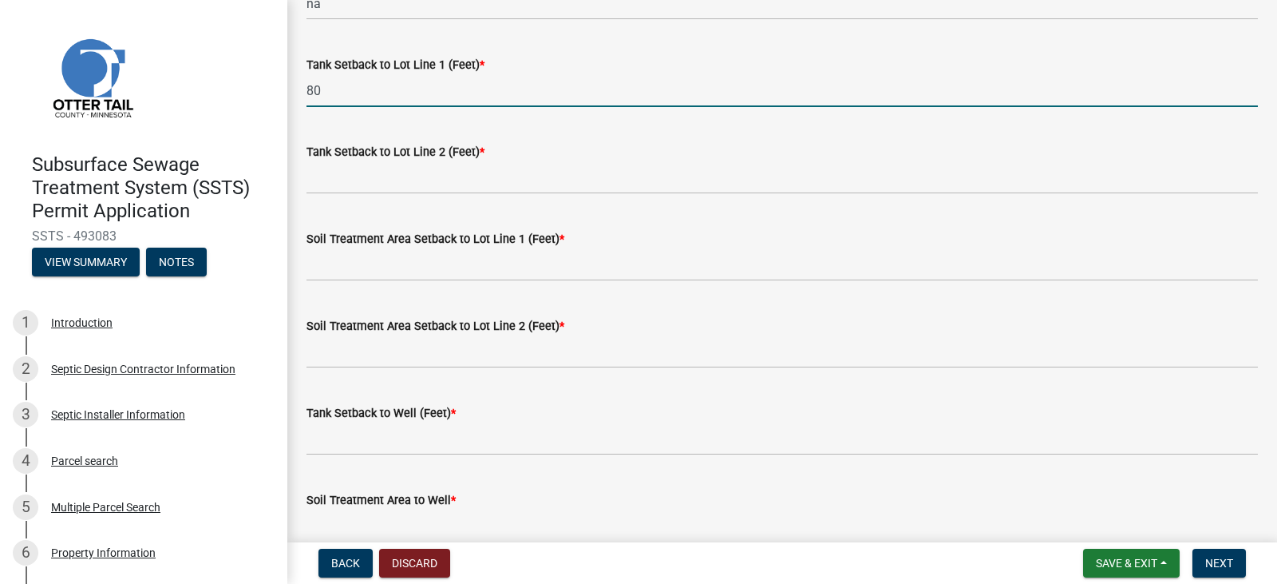
scroll to position [639, 0]
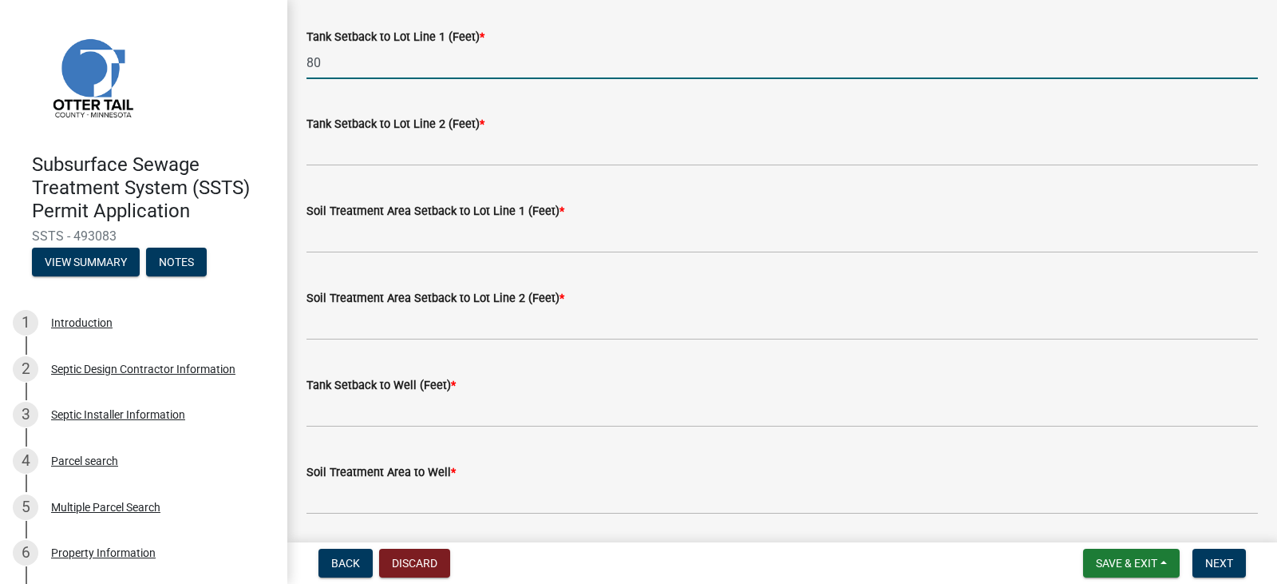
type input "80"
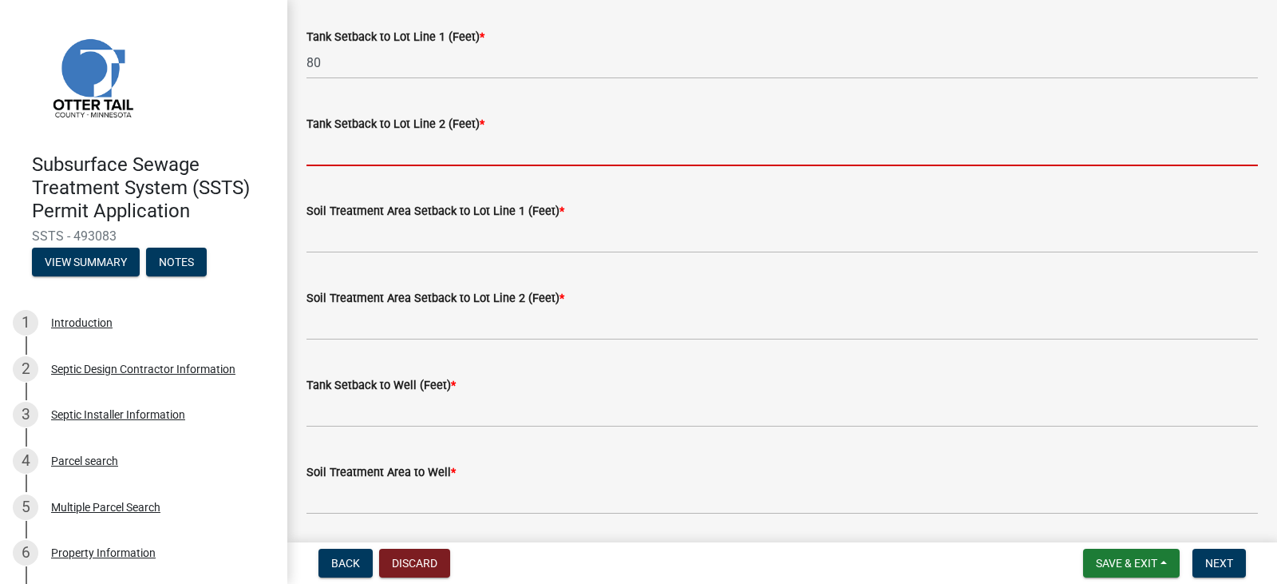
click at [433, 152] on input "Tank Setback to Lot Line 2 (Feet) *" at bounding box center [783, 149] width 952 height 33
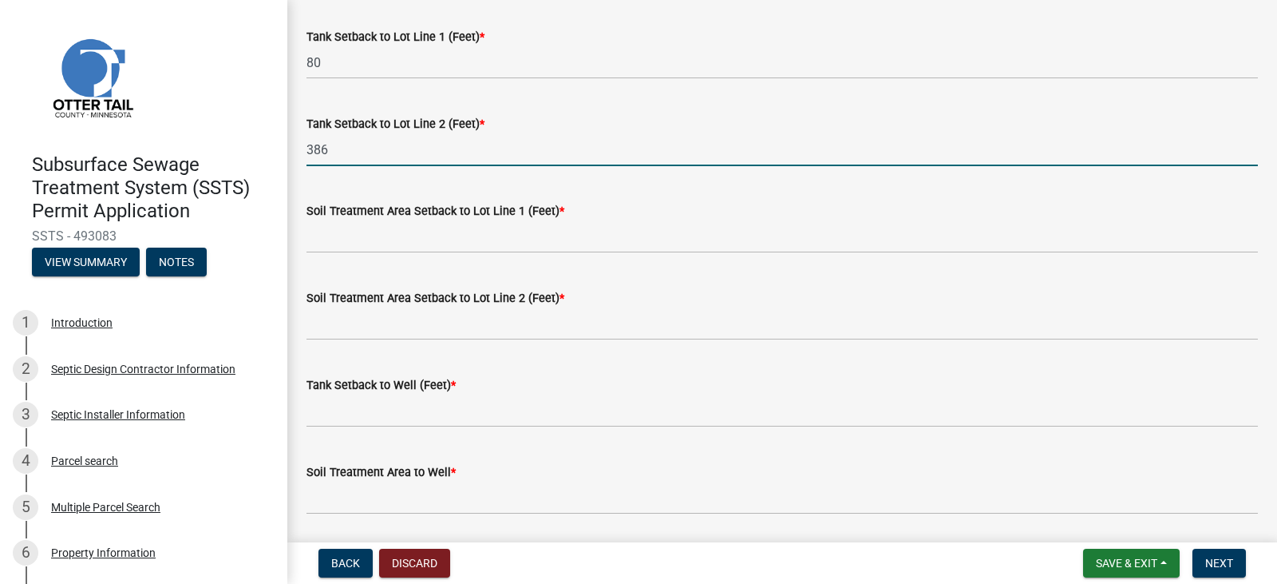
type input "386"
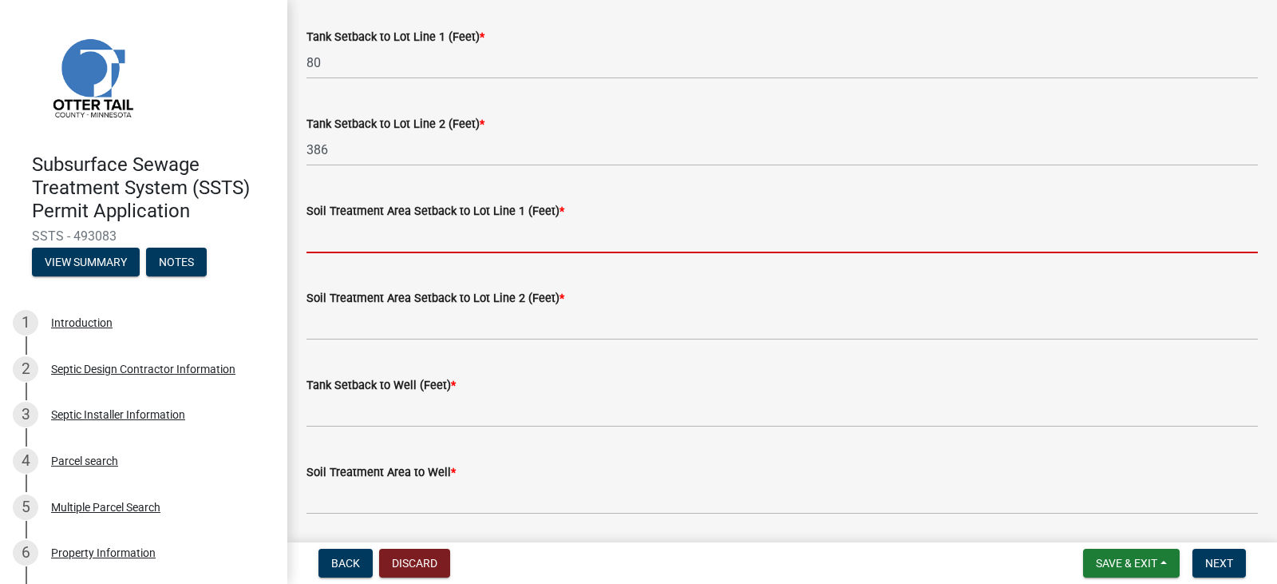
click at [402, 246] on input "Soil Treatment Area Setback to Lot Line 1 (Feet) *" at bounding box center [783, 236] width 952 height 33
type input "na"
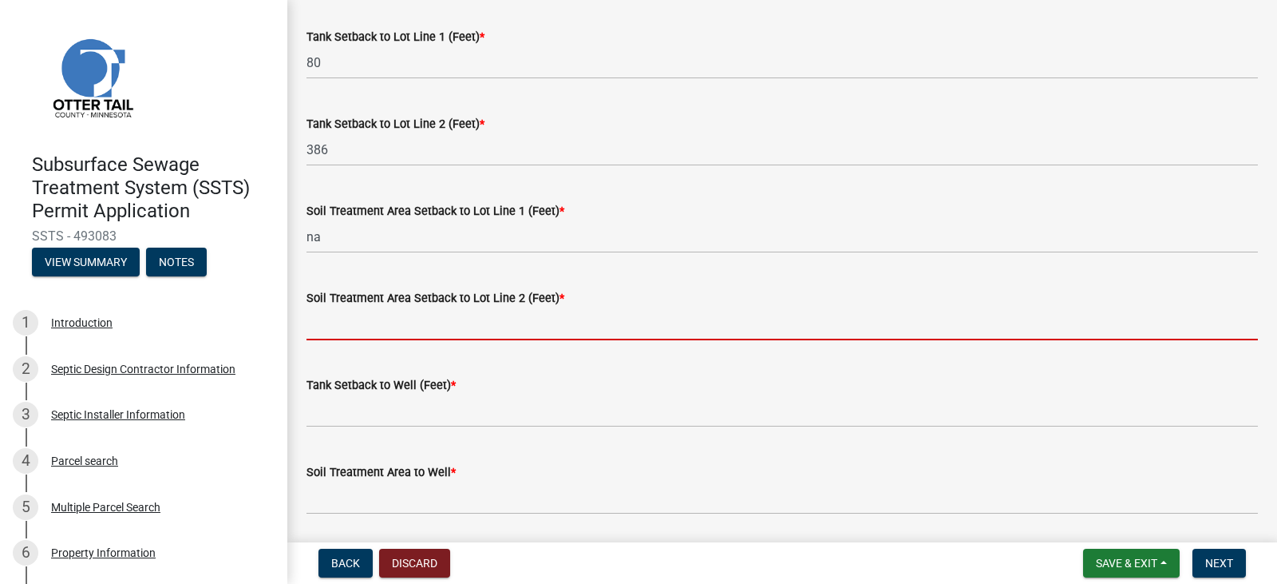
click at [397, 336] on input "Soil Treatment Area Setback to Lot Line 2 (Feet) *" at bounding box center [783, 323] width 952 height 33
type input "na"
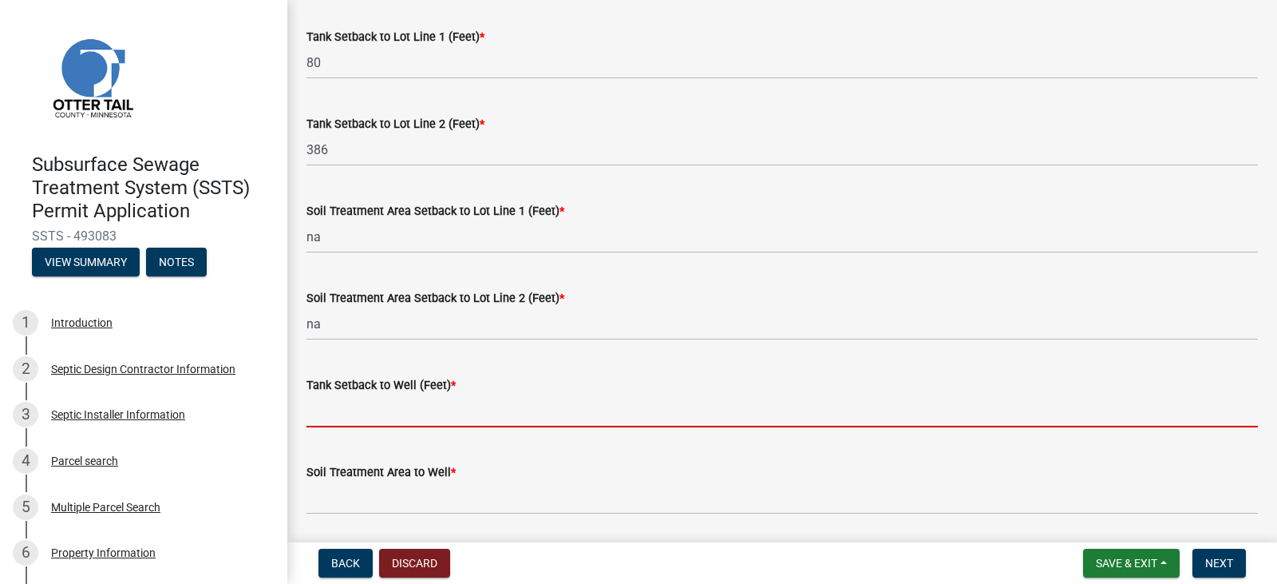
click at [384, 418] on input "Tank Setback to Well (Feet) *" at bounding box center [783, 410] width 952 height 33
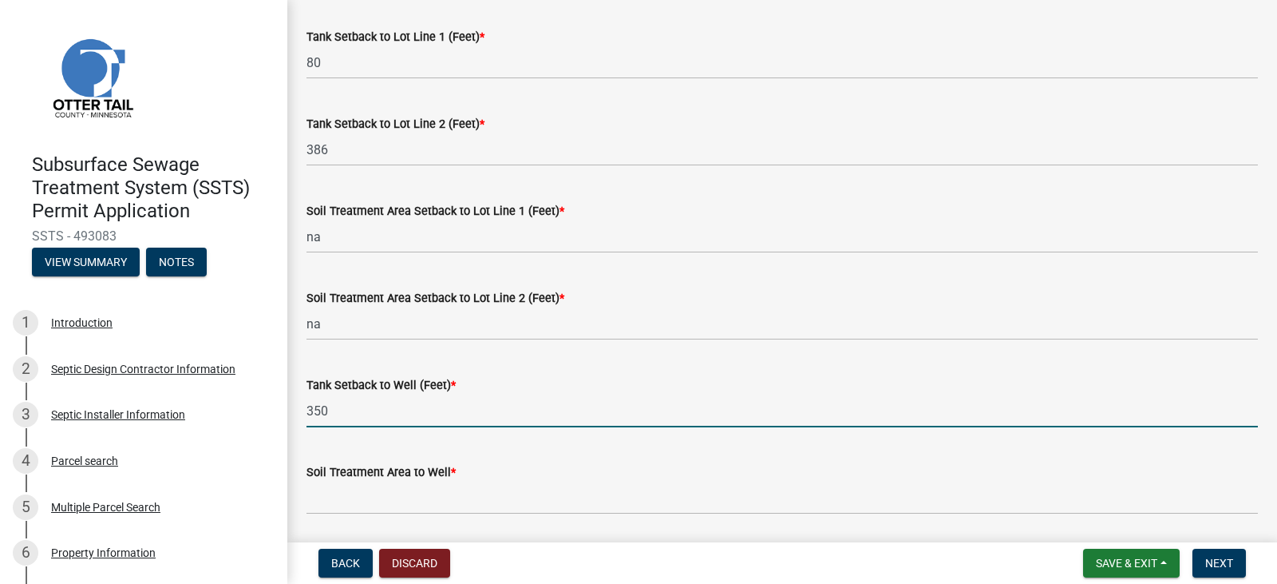
type input "350"
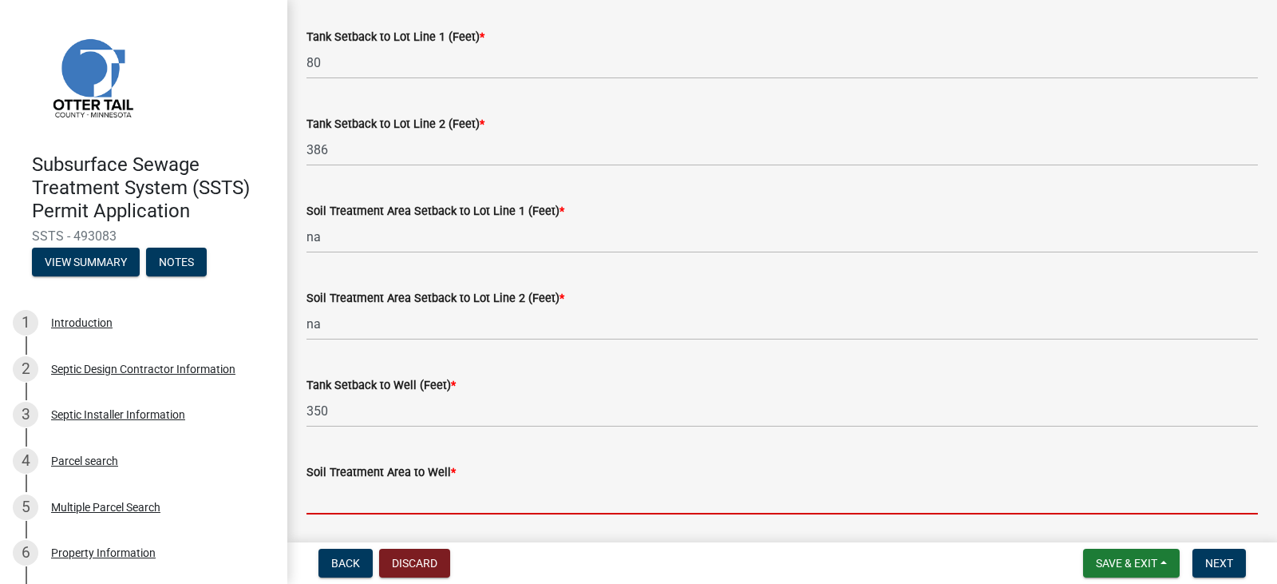
click at [409, 501] on input "Soil Treatment Area to Well *" at bounding box center [783, 497] width 952 height 33
type input "na"
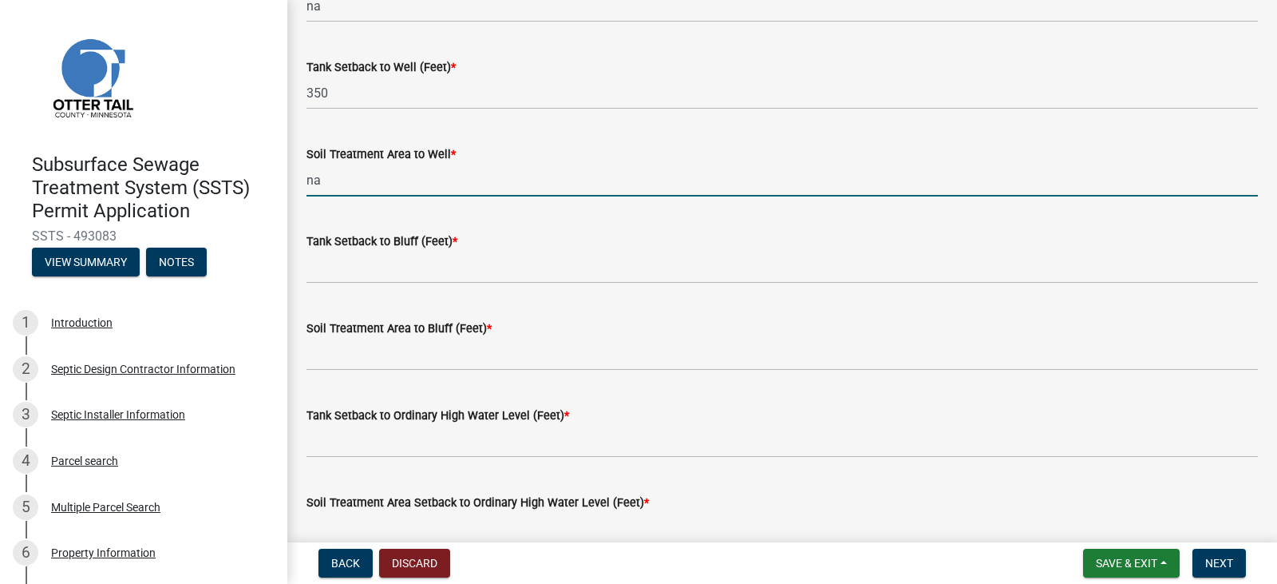
scroll to position [1022, 0]
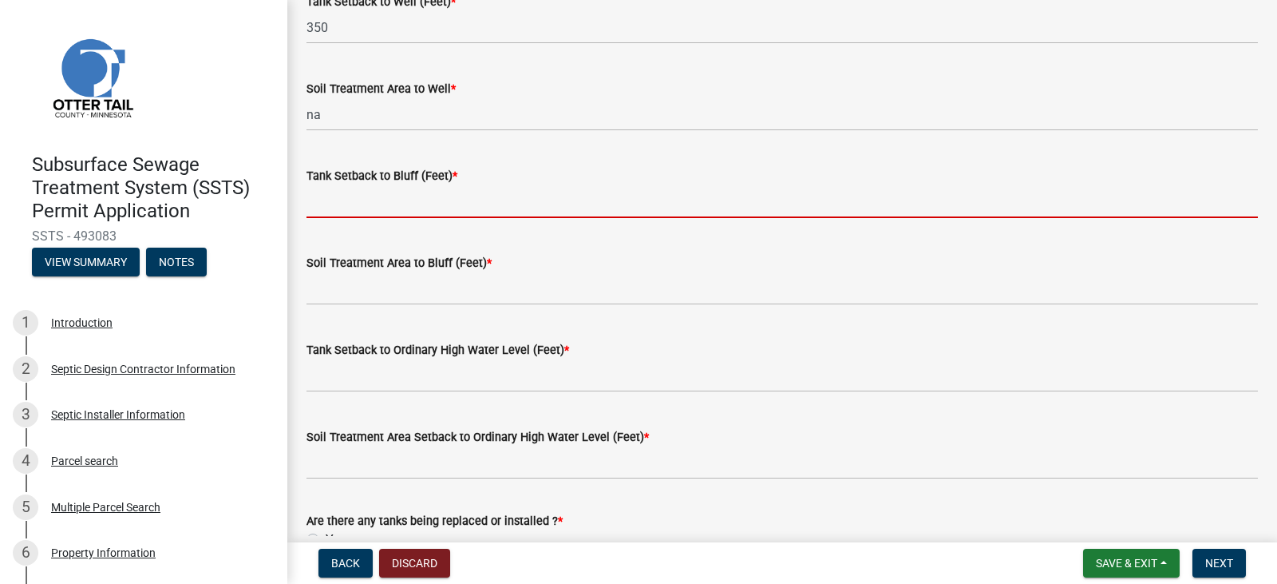
click at [464, 199] on input "Tank Setback to Bluff (Feet) *" at bounding box center [783, 201] width 952 height 33
type input "na"
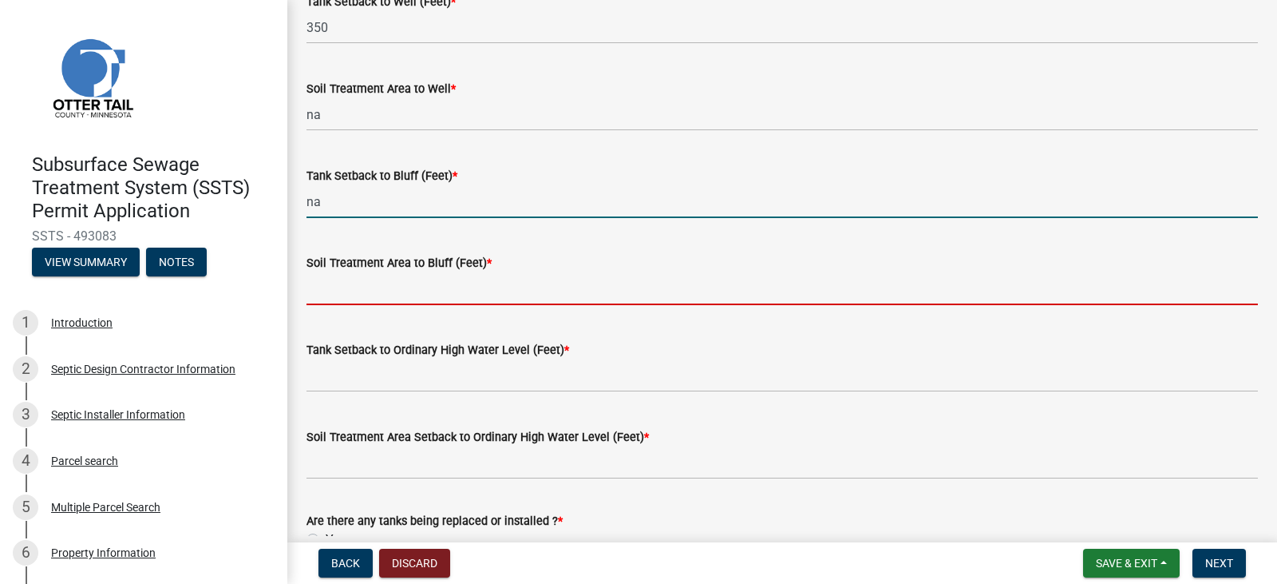
click at [420, 291] on input "Soil Treatment Area to Bluff (Feet) *" at bounding box center [783, 288] width 952 height 33
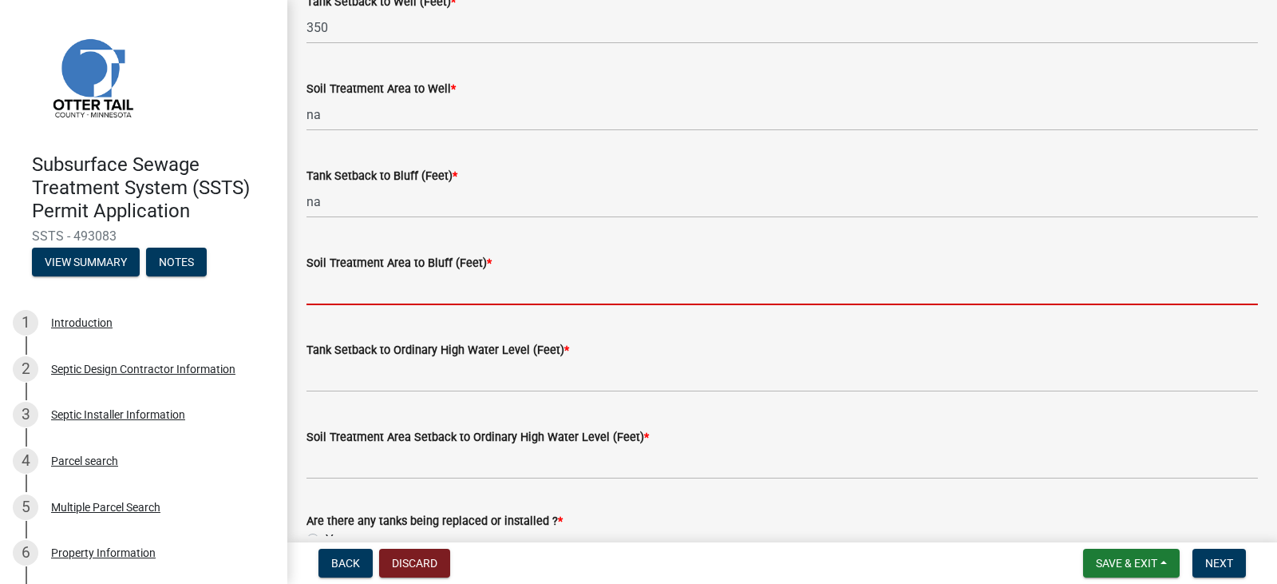
type input "na"
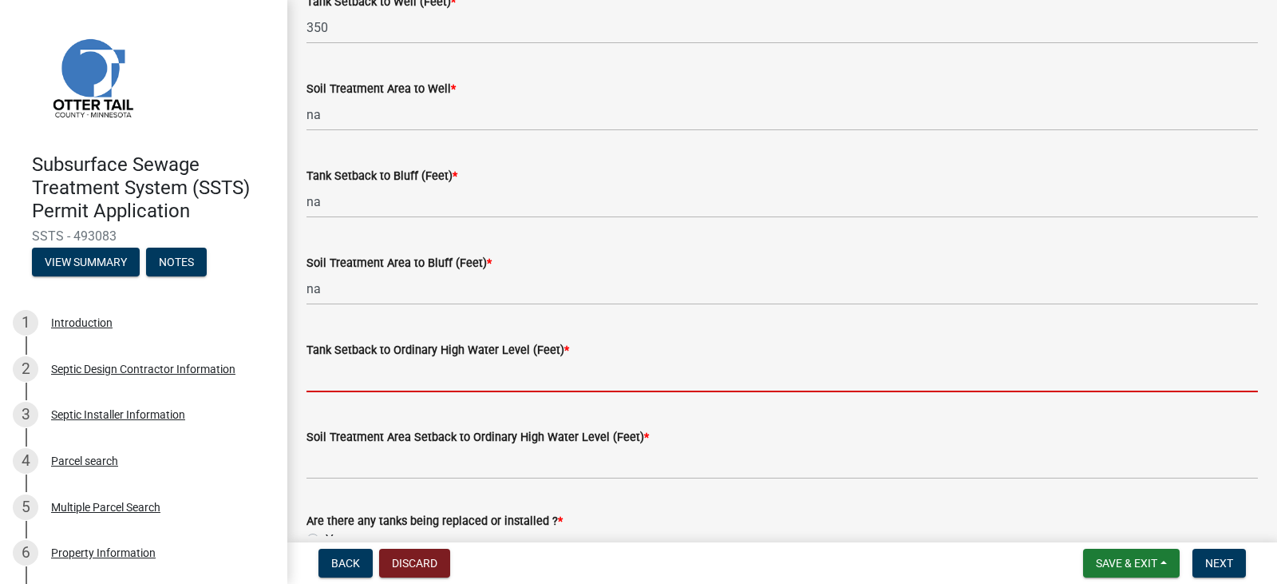
click at [398, 373] on input "Tank Setback to Ordinary High Water Level (Feet) *" at bounding box center [783, 375] width 952 height 33
type input "na"
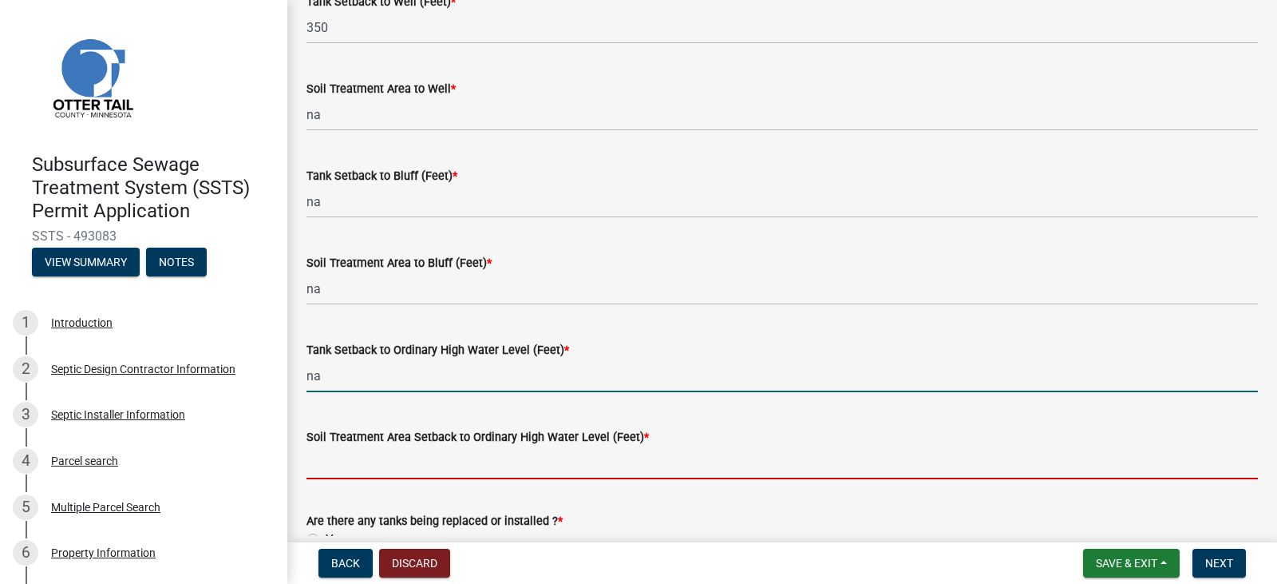
click at [387, 471] on input "Soil Treatment Area Setback to Ordinary High Water Level (Feet) *" at bounding box center [783, 462] width 952 height 33
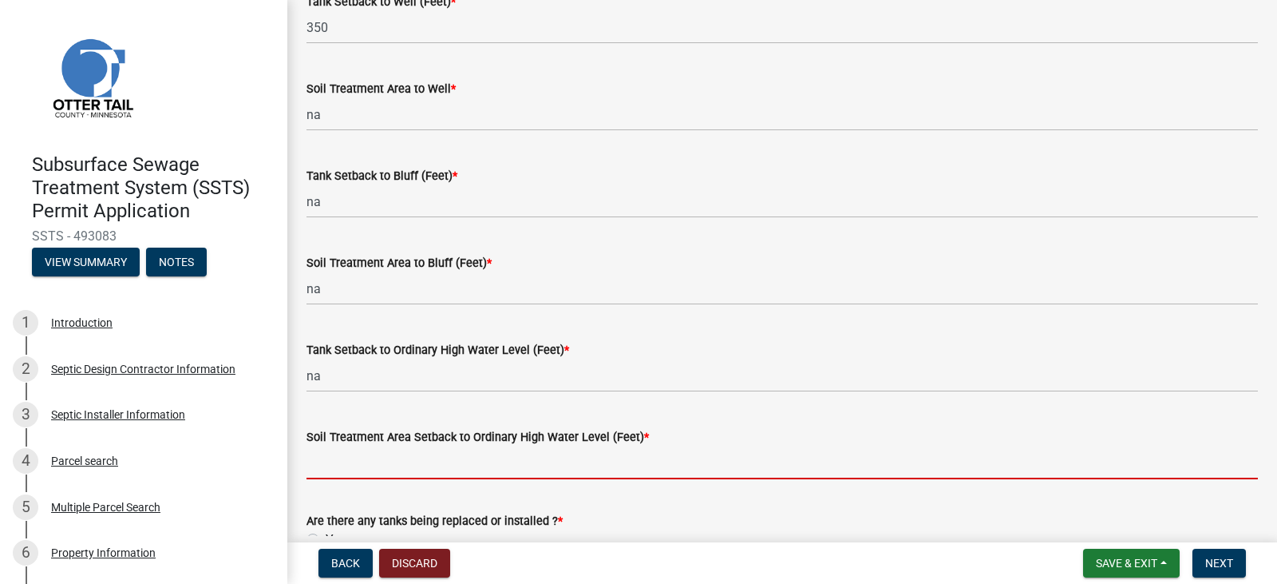
type input "na"
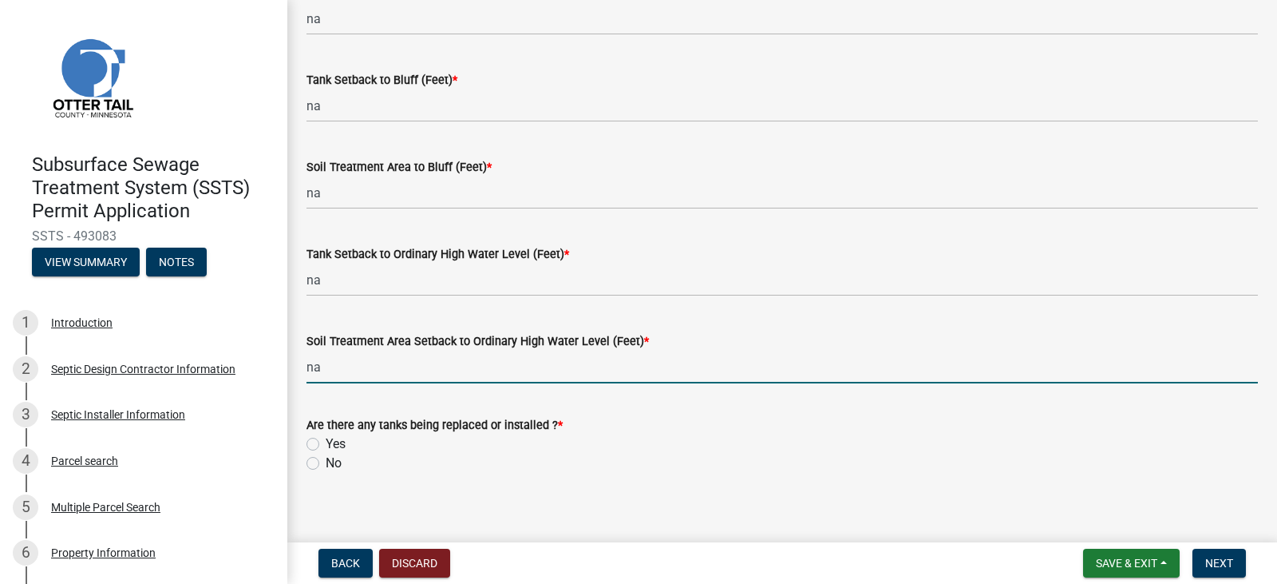
scroll to position [1131, 0]
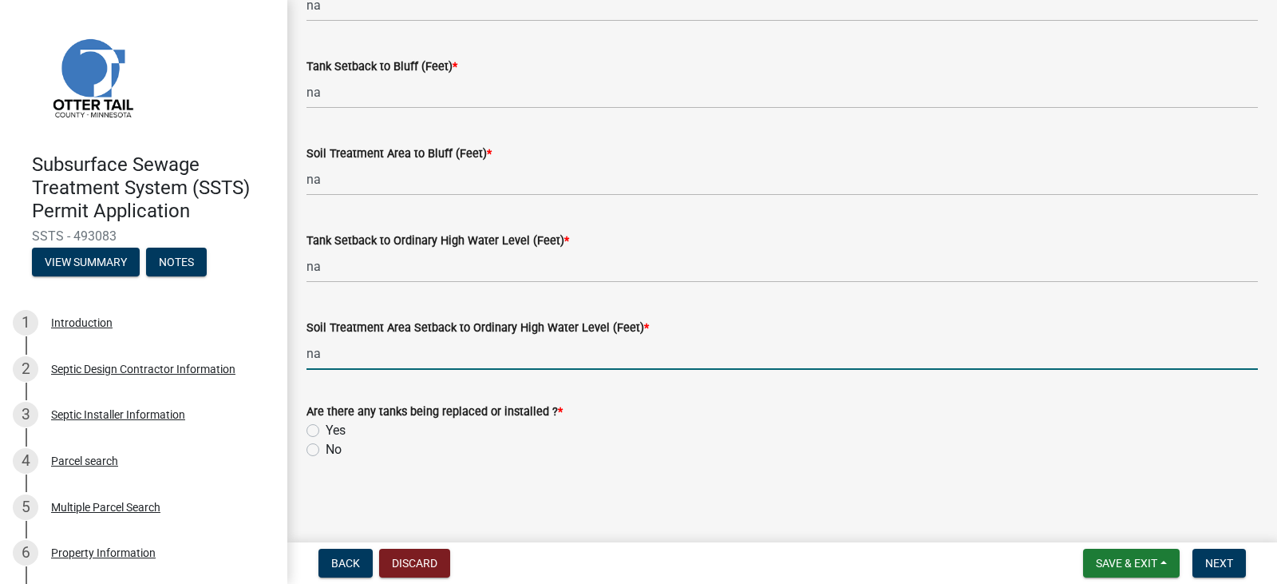
click at [326, 426] on label "Yes" at bounding box center [336, 430] width 20 height 19
click at [326, 426] on input "Yes" at bounding box center [331, 426] width 10 height 10
radio input "true"
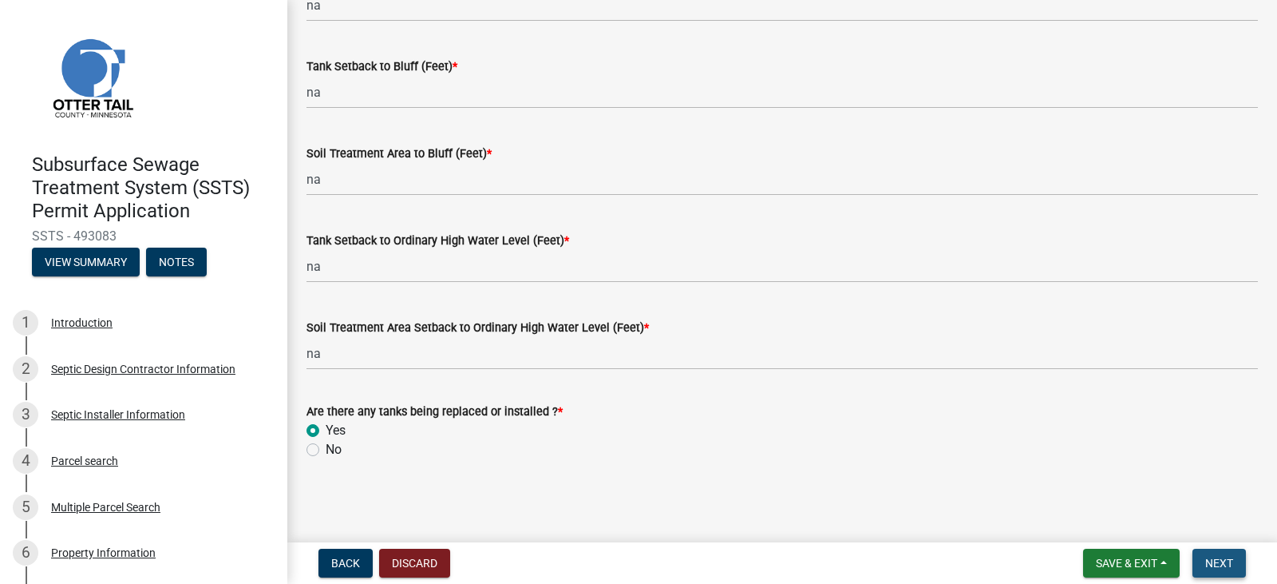
click at [1227, 558] on span "Next" at bounding box center [1219, 562] width 28 height 13
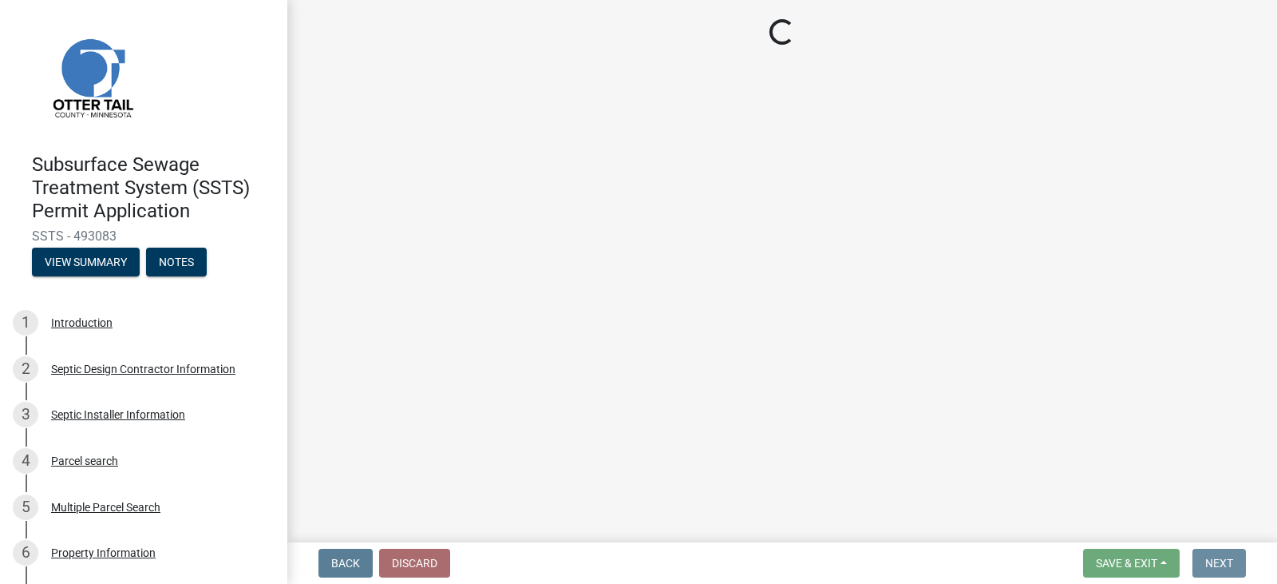
scroll to position [0, 0]
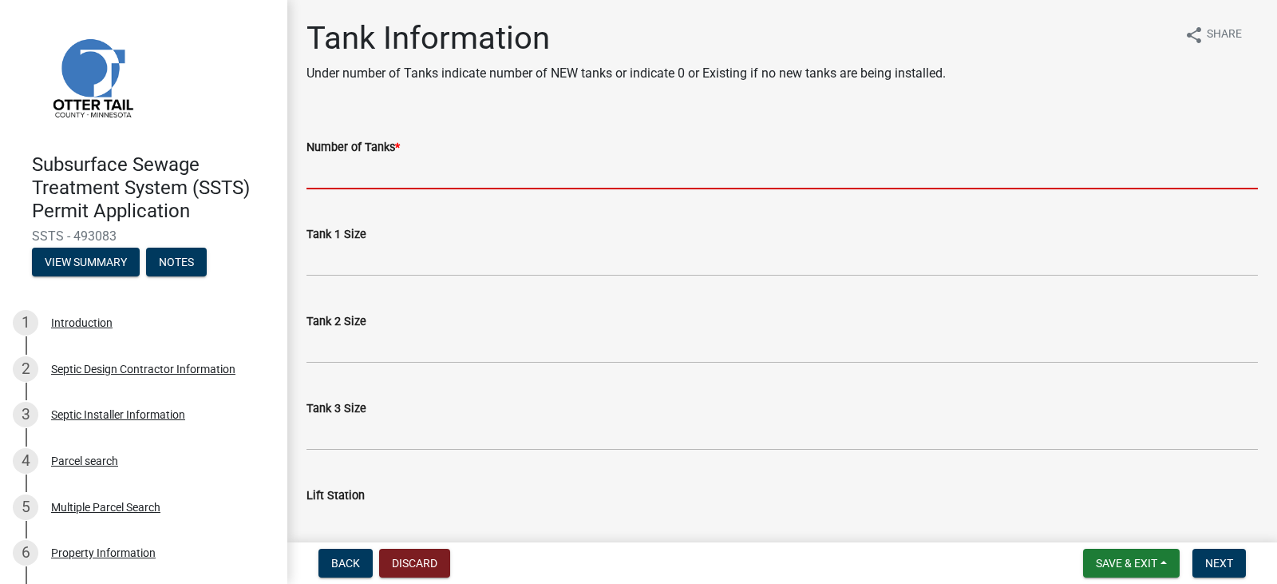
click at [385, 171] on input "Number of Tanks *" at bounding box center [783, 172] width 952 height 33
type input "1"
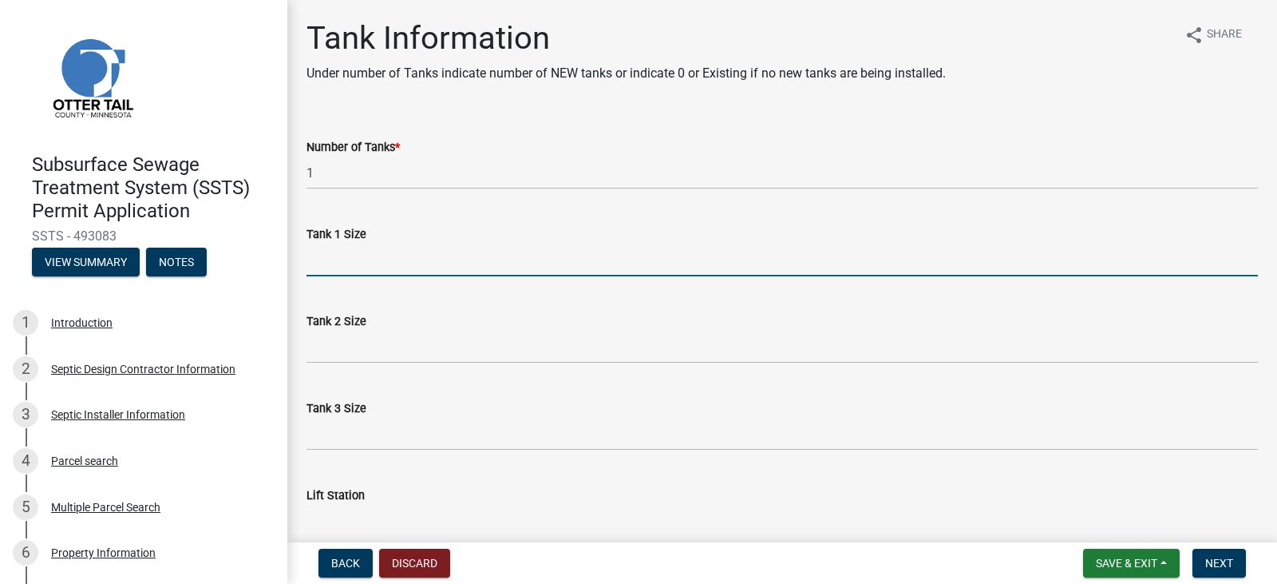
click at [358, 258] on input "Tank 1 Size" at bounding box center [783, 259] width 952 height 33
type input "1500"
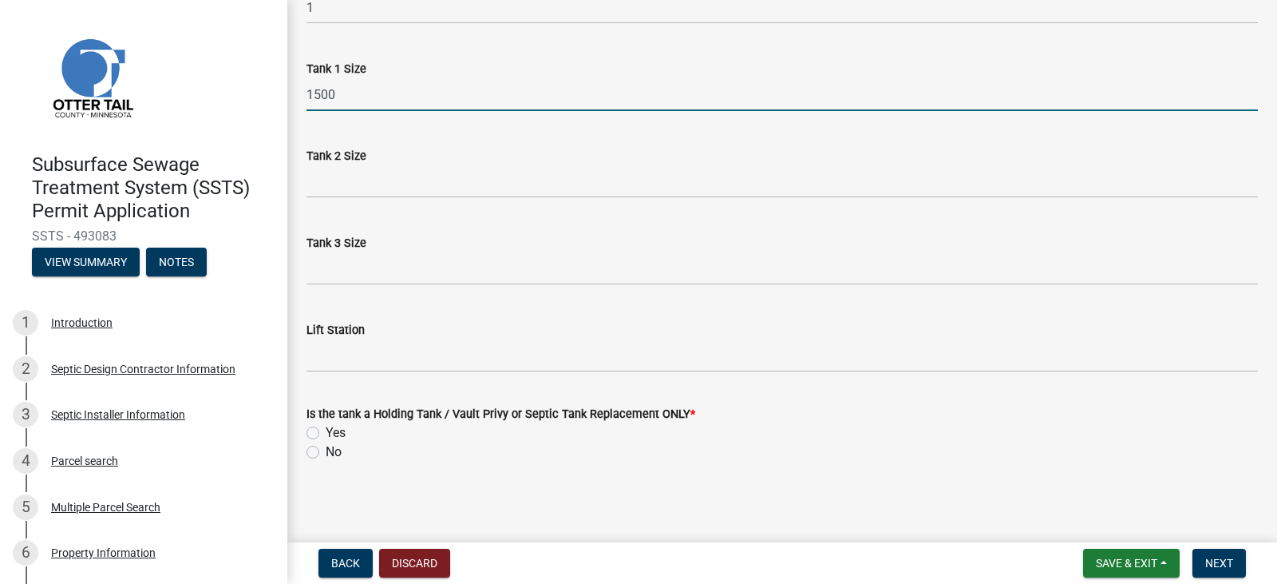
scroll to position [168, 0]
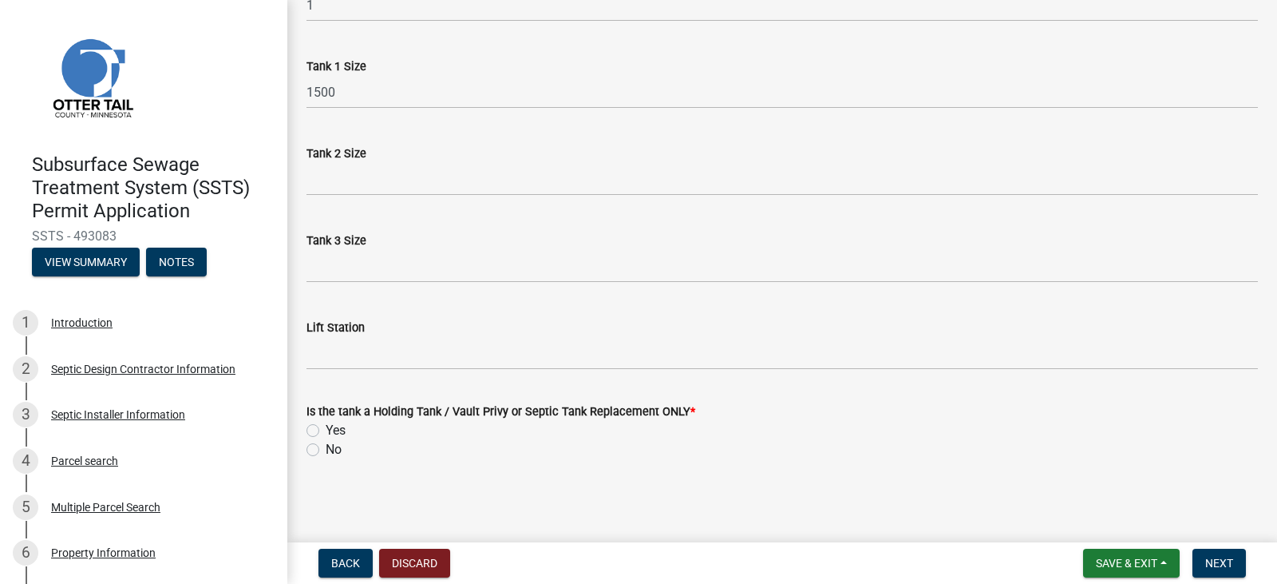
click at [326, 426] on label "Yes" at bounding box center [336, 430] width 20 height 19
click at [326, 426] on input "Yes" at bounding box center [331, 426] width 10 height 10
radio input "true"
click at [1217, 554] on button "Next" at bounding box center [1219, 562] width 53 height 29
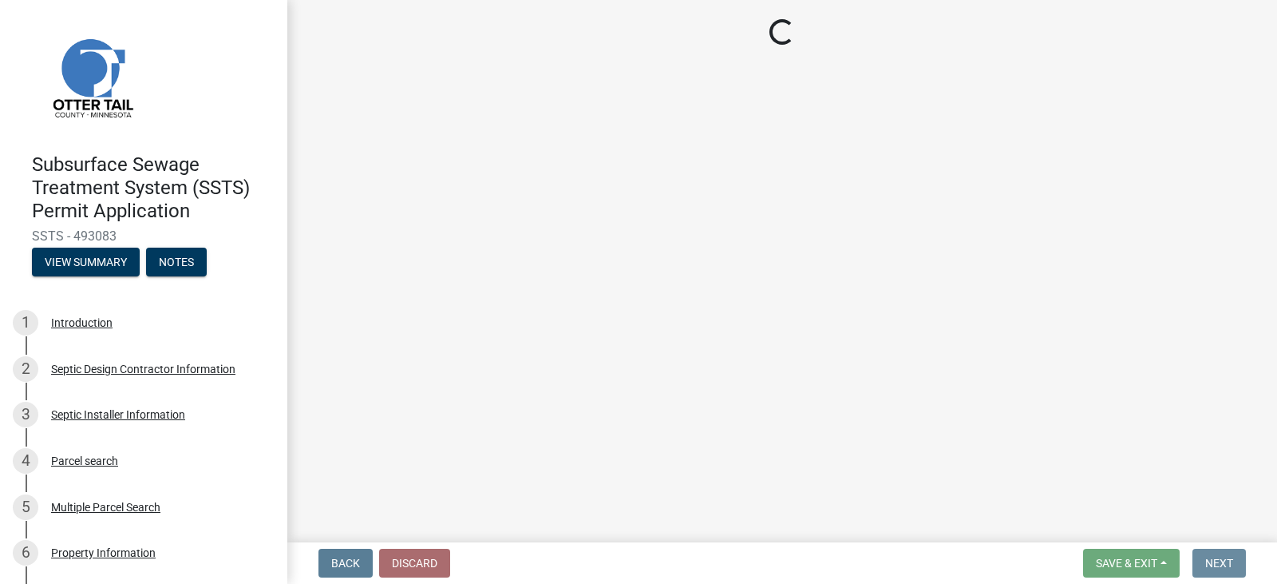
scroll to position [0, 0]
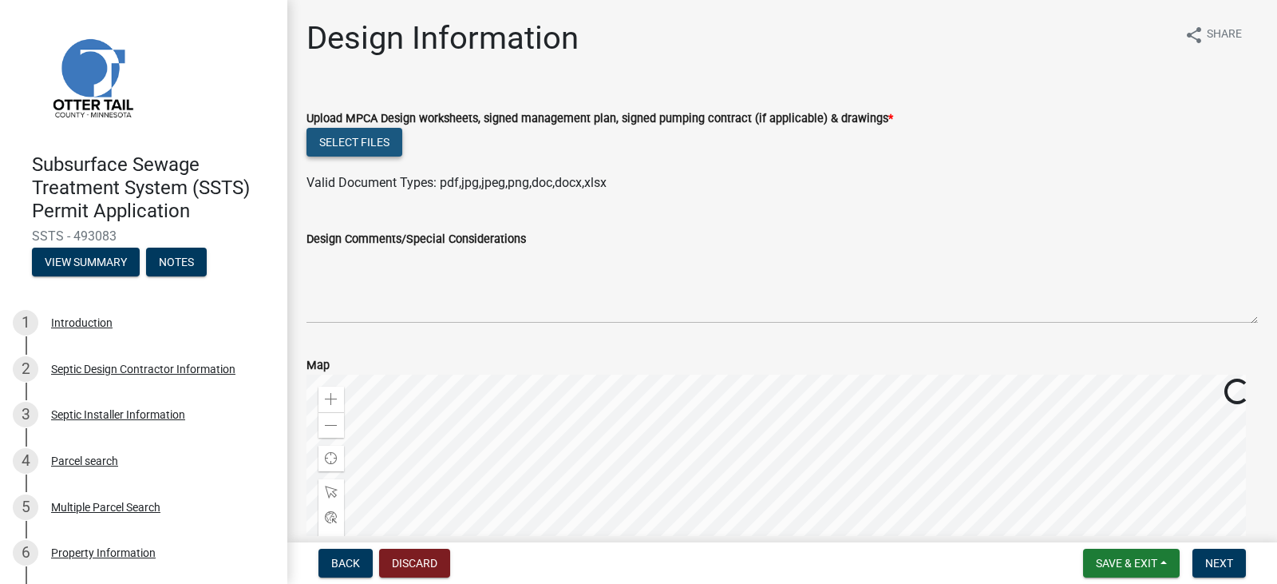
click at [379, 141] on button "Select files" at bounding box center [355, 142] width 96 height 29
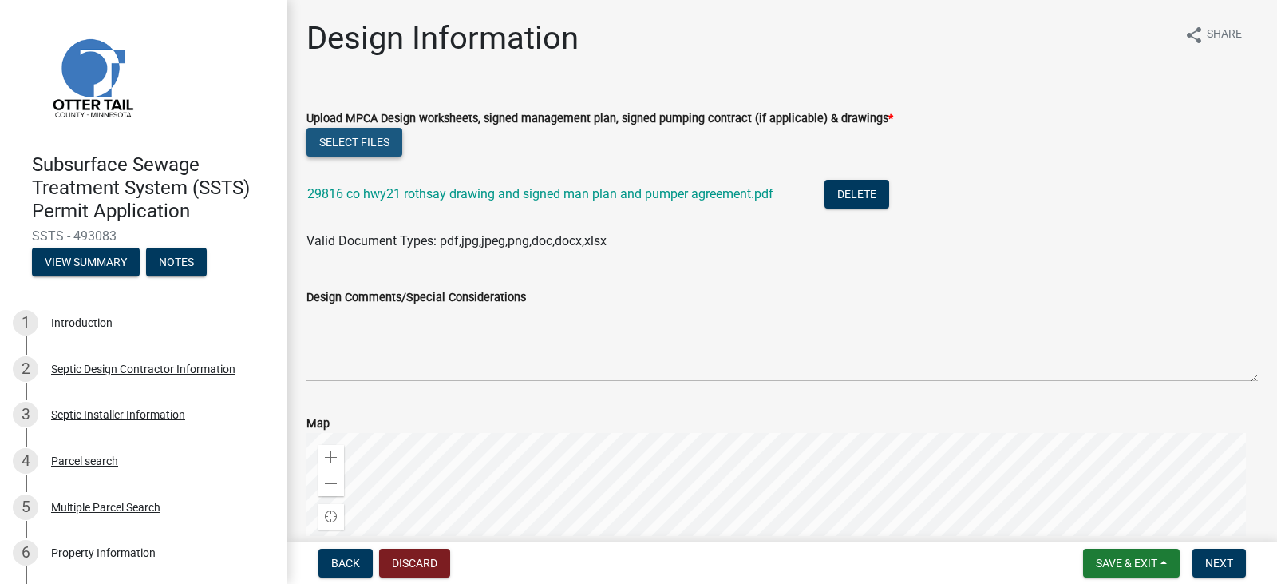
click at [374, 141] on button "Select files" at bounding box center [355, 142] width 96 height 29
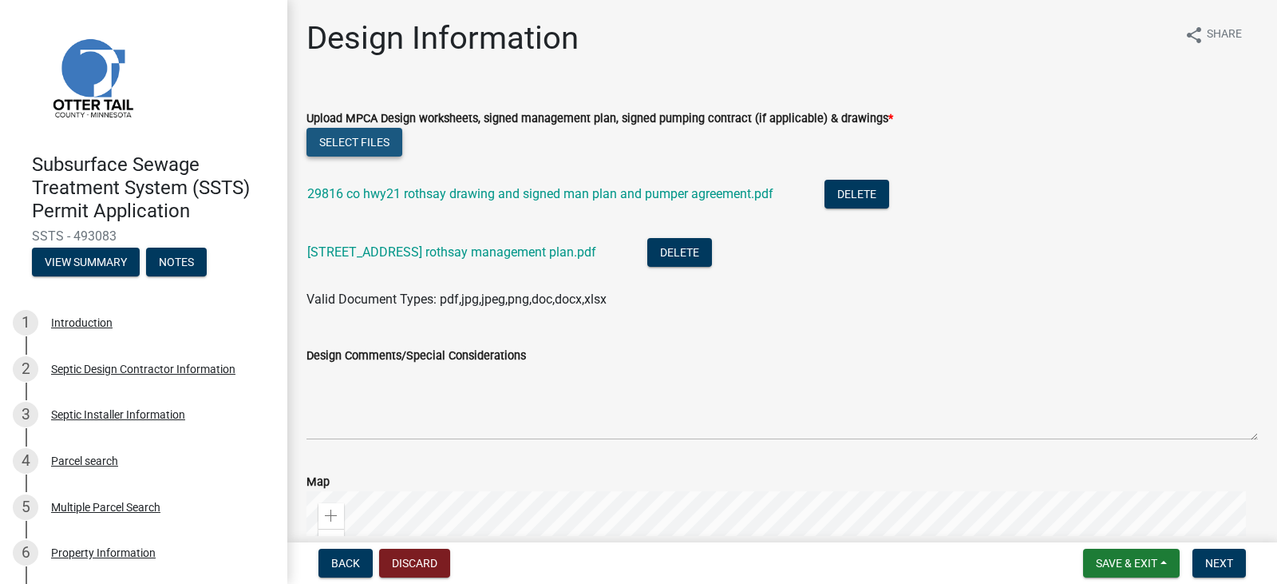
click at [332, 141] on button "Select files" at bounding box center [355, 142] width 96 height 29
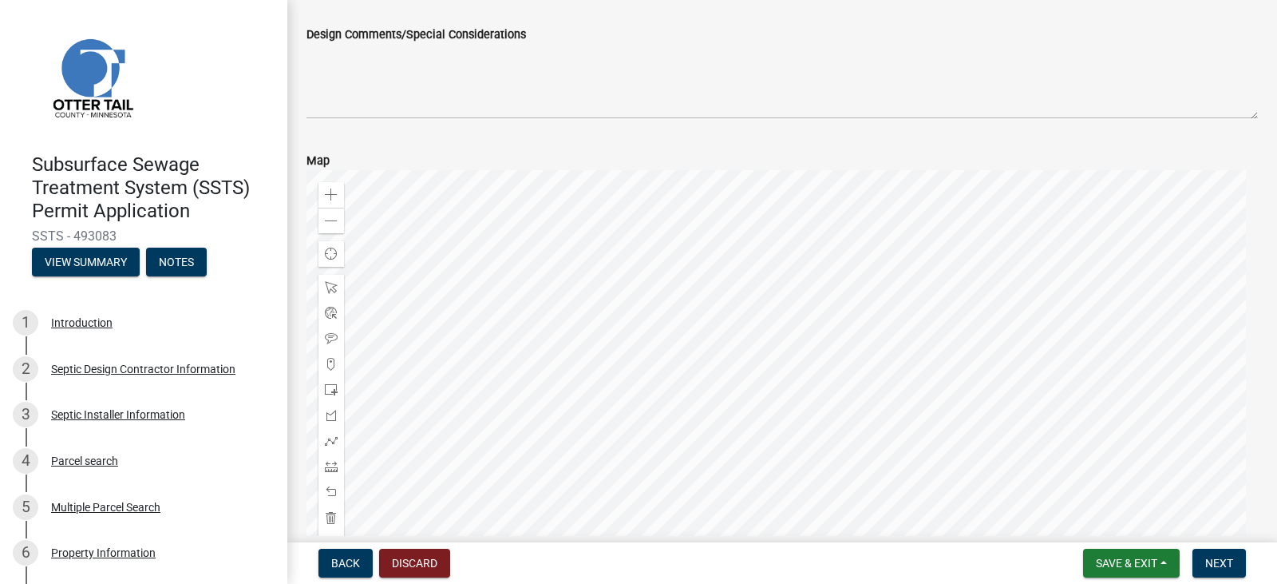
scroll to position [489, 0]
click at [1232, 560] on span "Next" at bounding box center [1219, 562] width 28 height 13
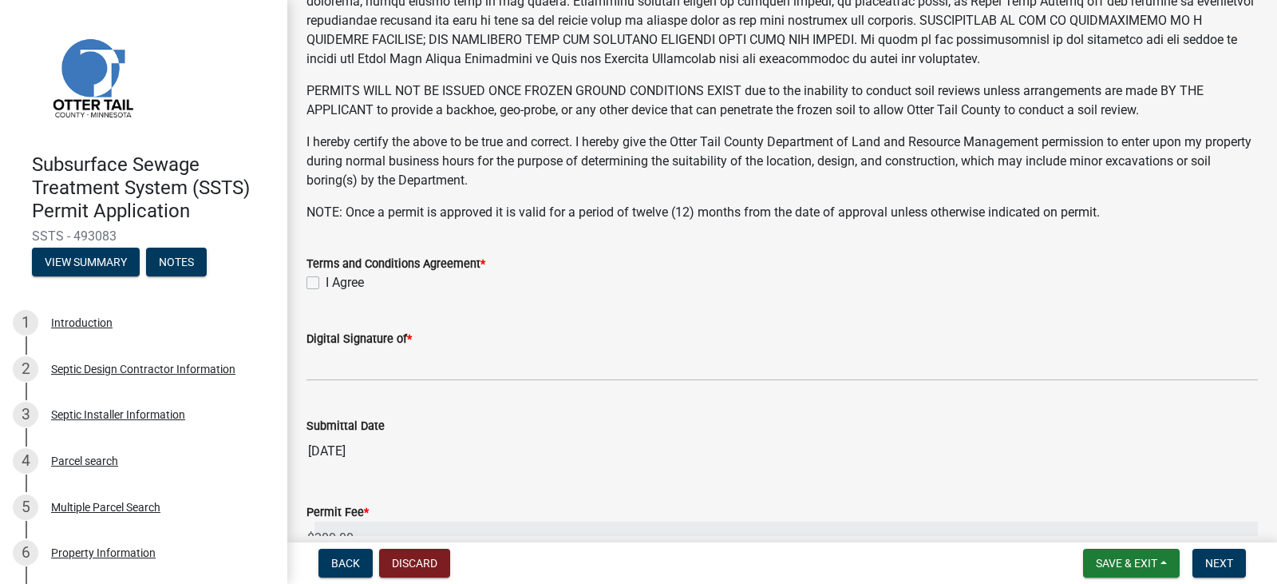
scroll to position [344, 0]
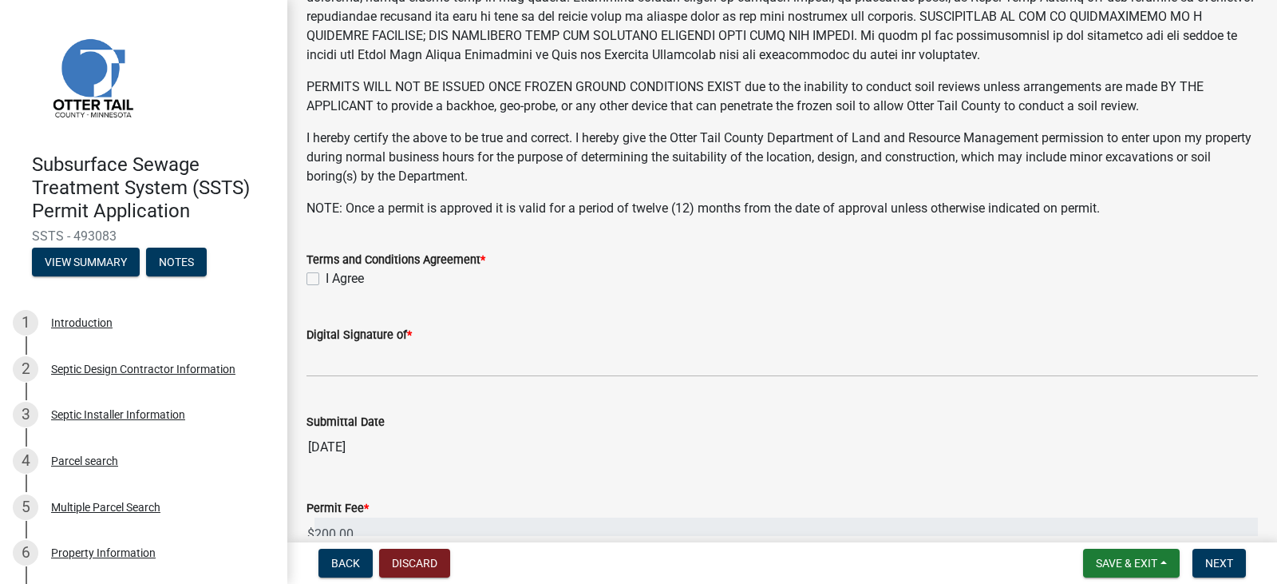
click at [326, 283] on label "I Agree" at bounding box center [345, 278] width 38 height 19
click at [326, 279] on input "I Agree" at bounding box center [331, 274] width 10 height 10
checkbox input "true"
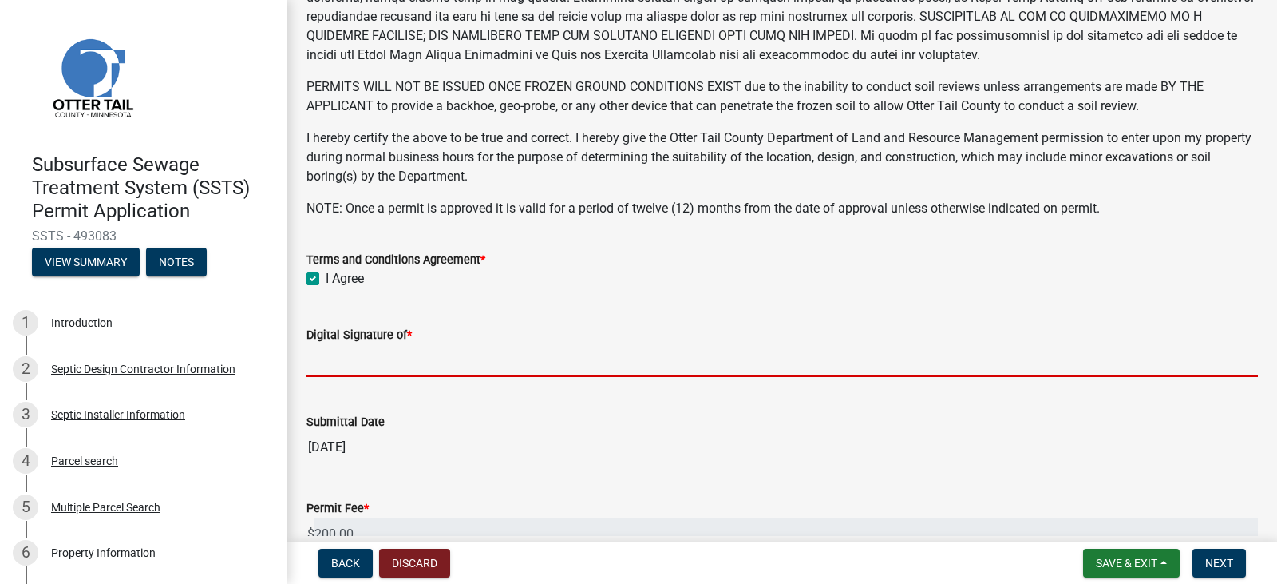
click at [357, 372] on input "Digital Signature of *" at bounding box center [783, 360] width 952 height 33
type input "[PERSON_NAME]"
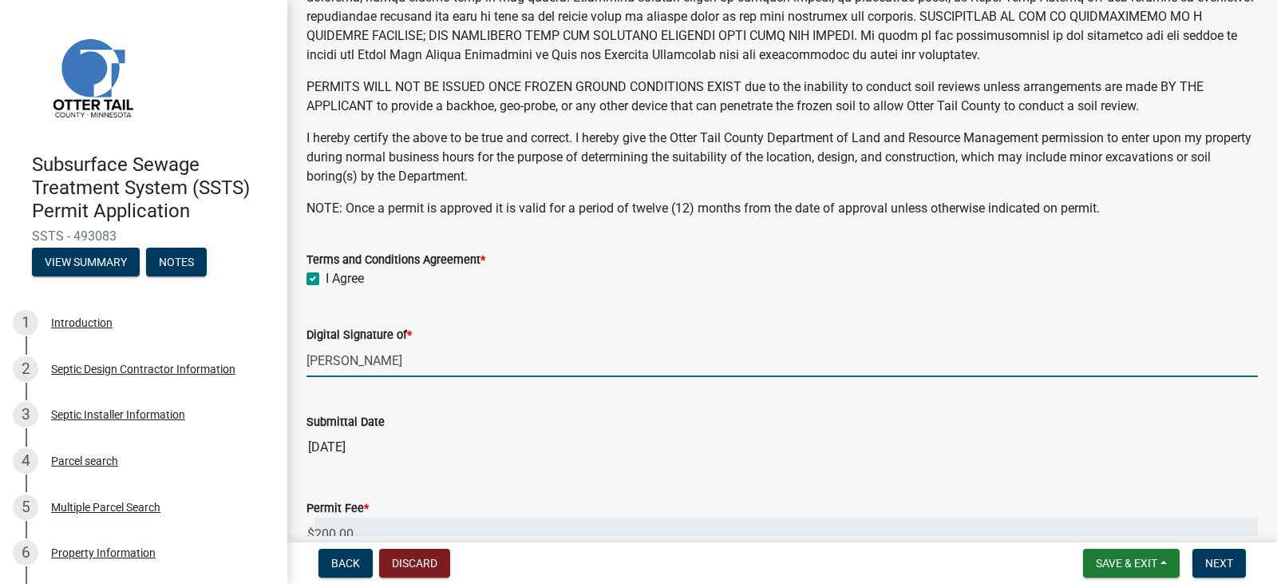
scroll to position [518, 0]
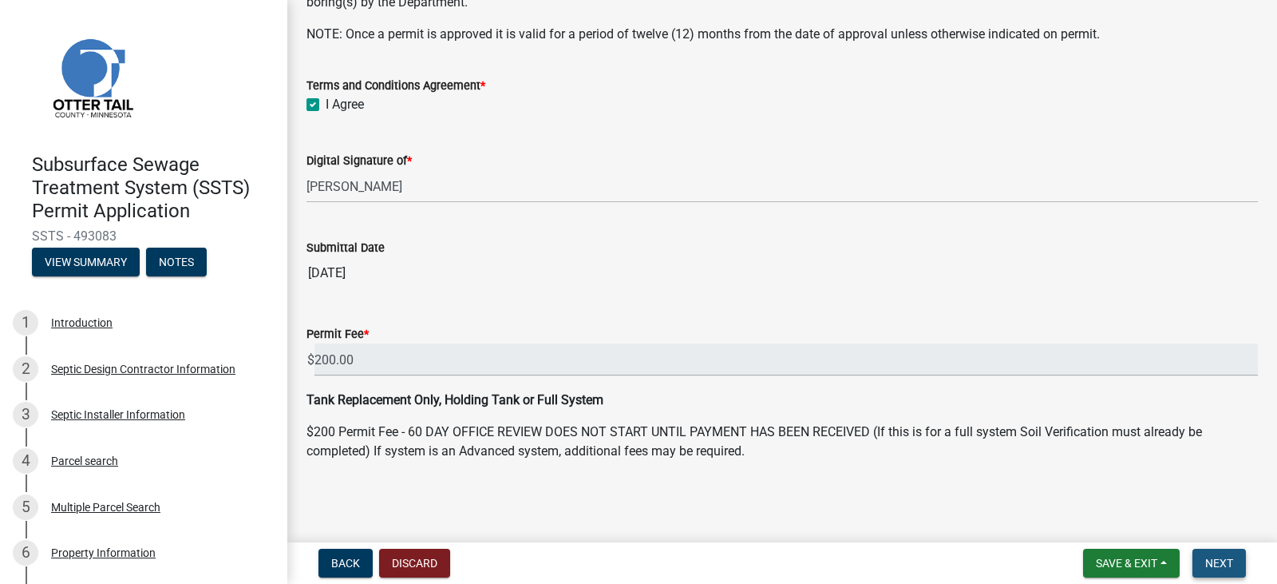
click at [1217, 555] on button "Next" at bounding box center [1219, 562] width 53 height 29
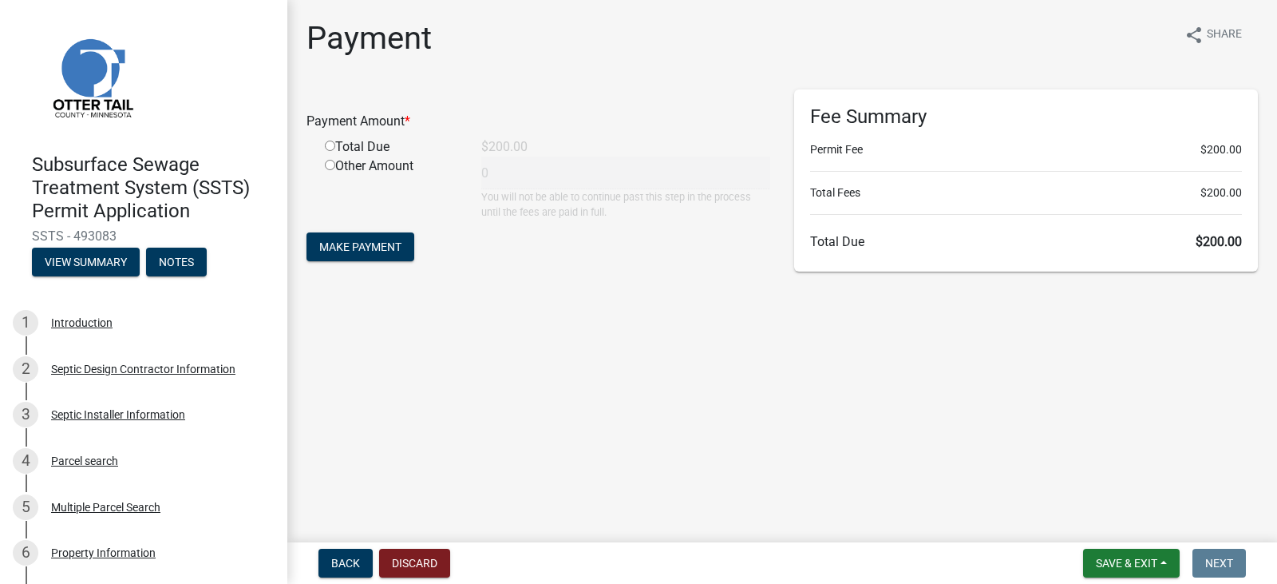
click at [329, 144] on input "radio" at bounding box center [330, 146] width 10 height 10
radio input "true"
type input "200"
click at [374, 245] on span "Make Payment" at bounding box center [360, 246] width 82 height 13
